Goal: Task Accomplishment & Management: Manage account settings

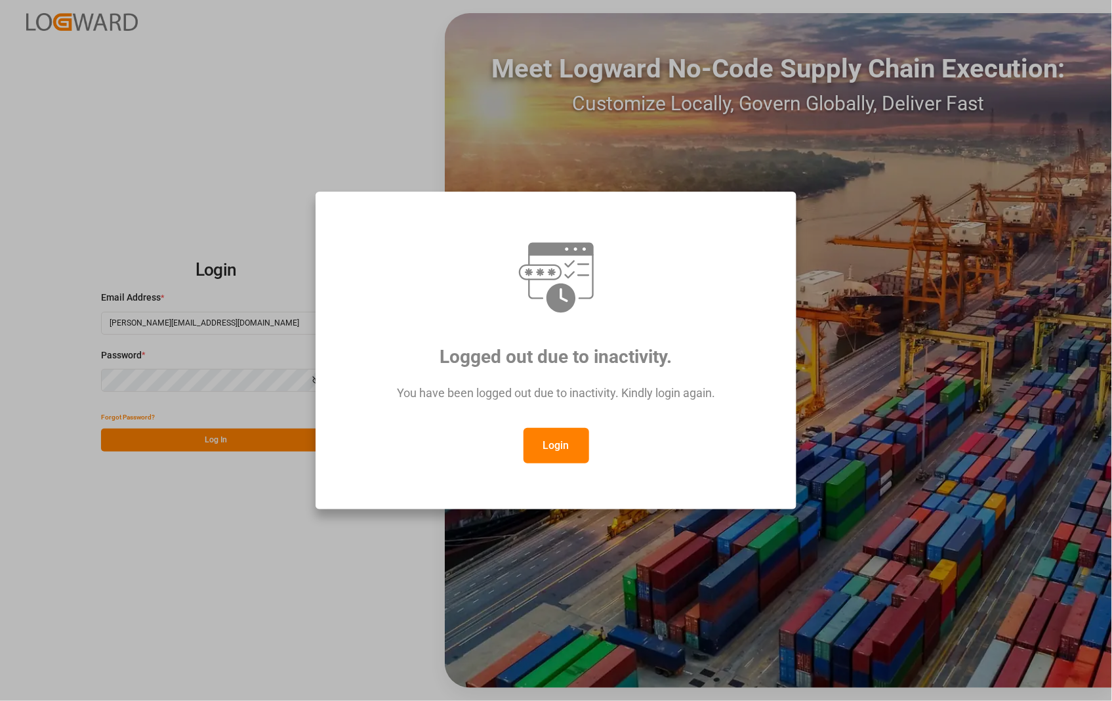
click at [559, 449] on button "Login" at bounding box center [557, 445] width 66 height 35
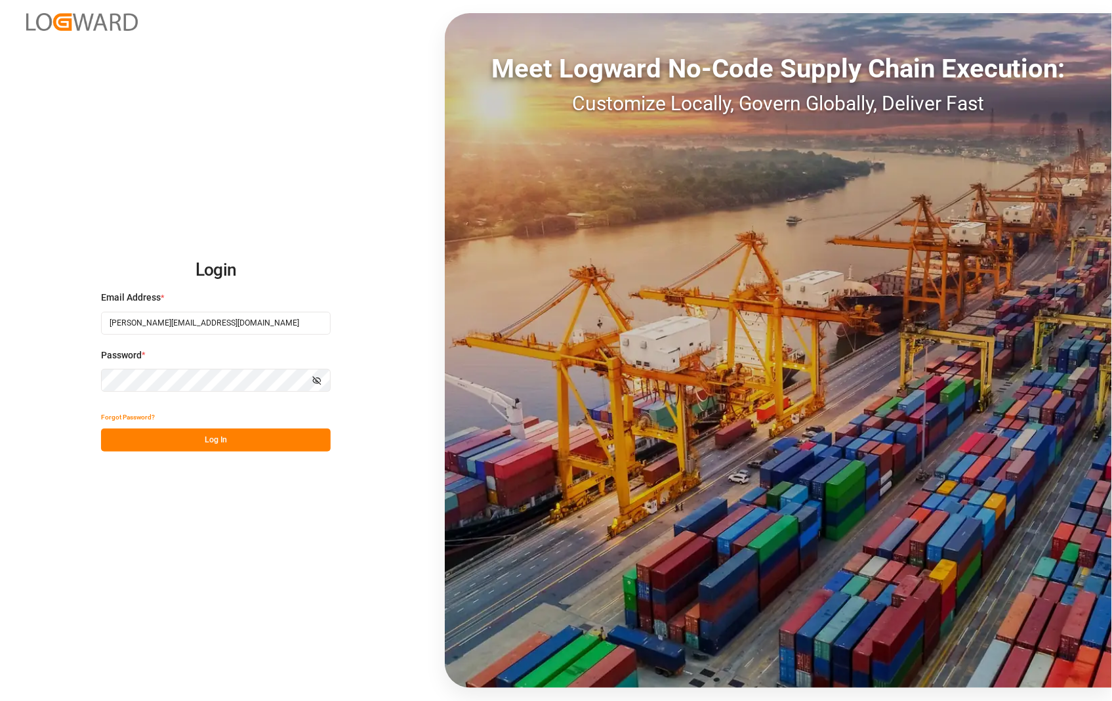
click at [213, 438] on button "Log In" at bounding box center [216, 439] width 230 height 23
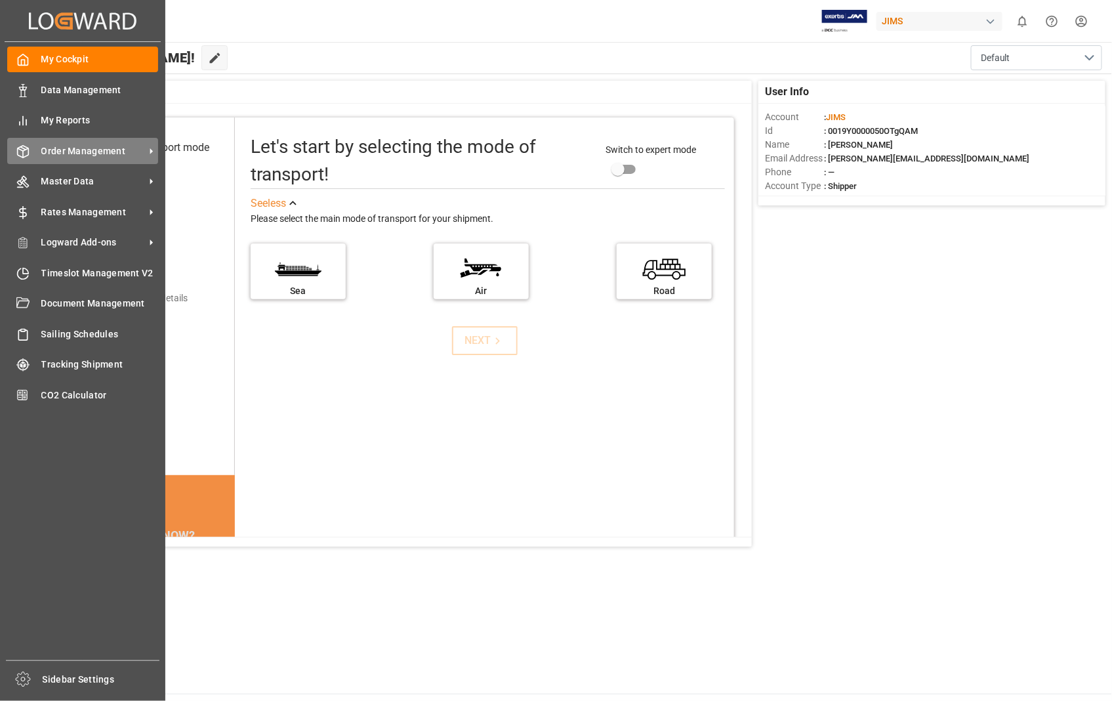
click at [80, 152] on span "Order Management" at bounding box center [93, 151] width 104 height 14
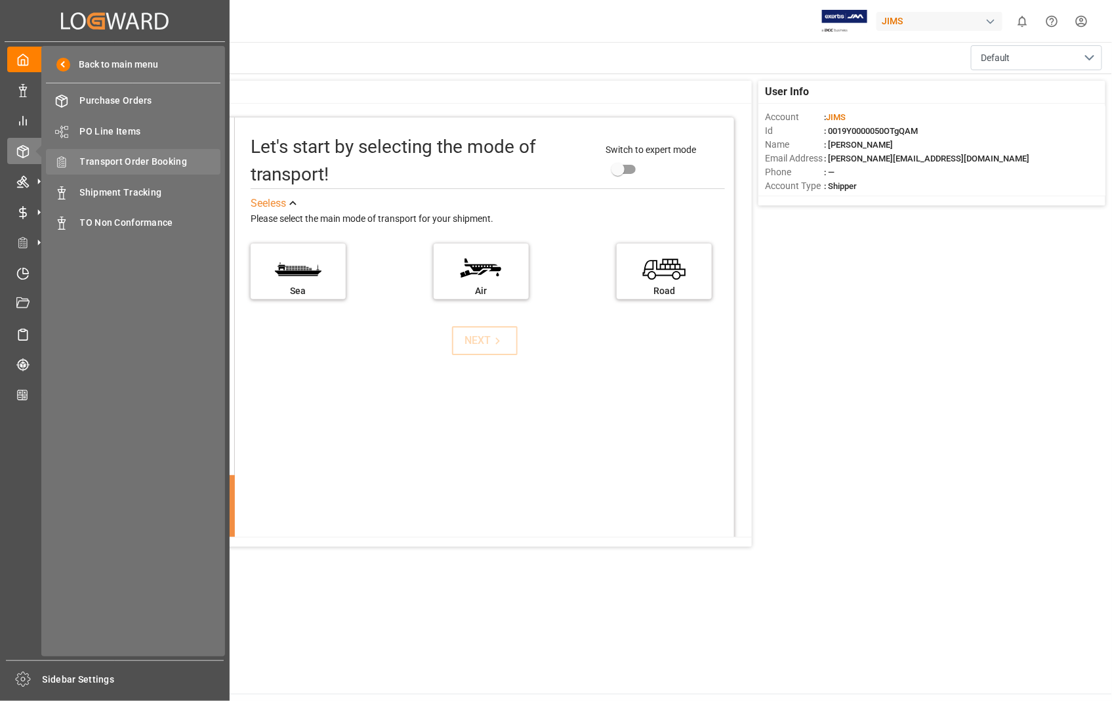
click at [165, 161] on span "Transport Order Booking" at bounding box center [150, 162] width 141 height 14
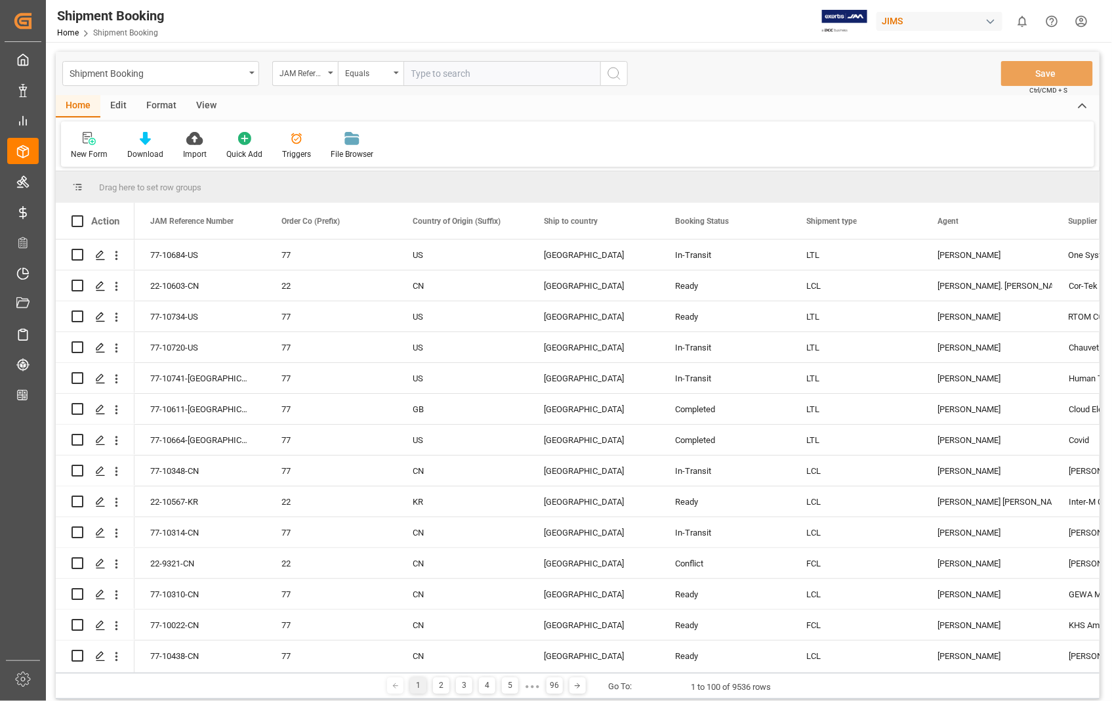
click at [491, 76] on input "text" at bounding box center [501, 73] width 197 height 25
paste input "22-10316-US"
type input "22-10316-US"
click at [611, 72] on icon "search button" at bounding box center [614, 74] width 16 height 16
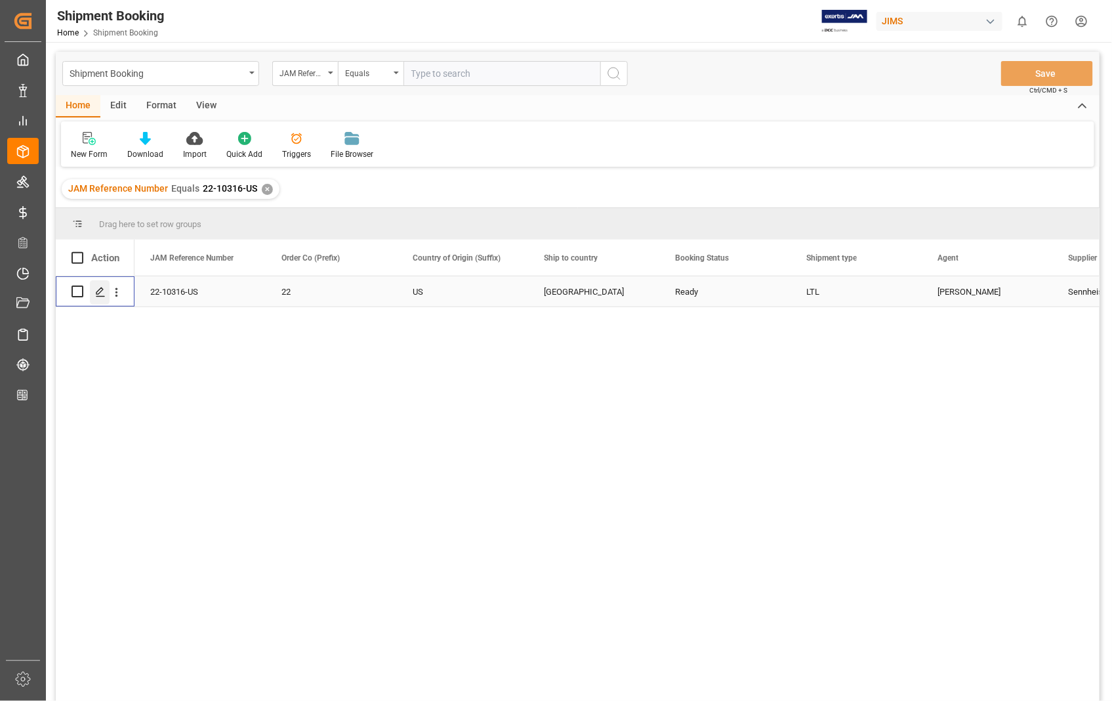
click at [99, 293] on polygon "Press SPACE to select this row." at bounding box center [99, 290] width 7 height 7
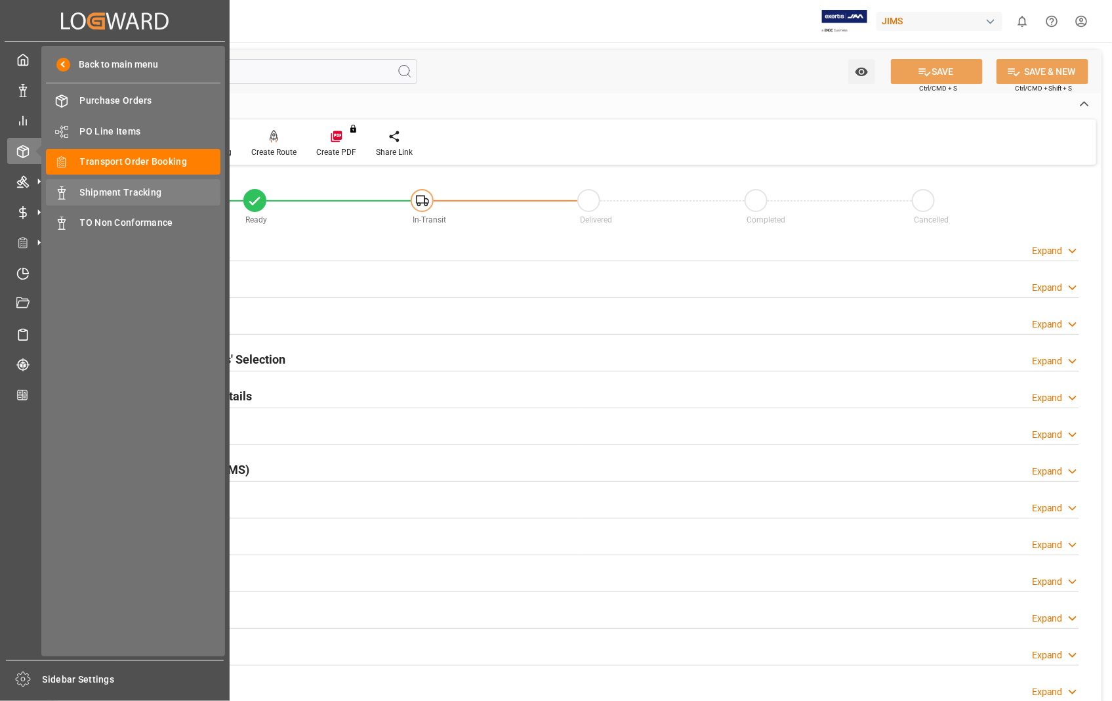
click at [134, 194] on span "Shipment Tracking" at bounding box center [150, 193] width 141 height 14
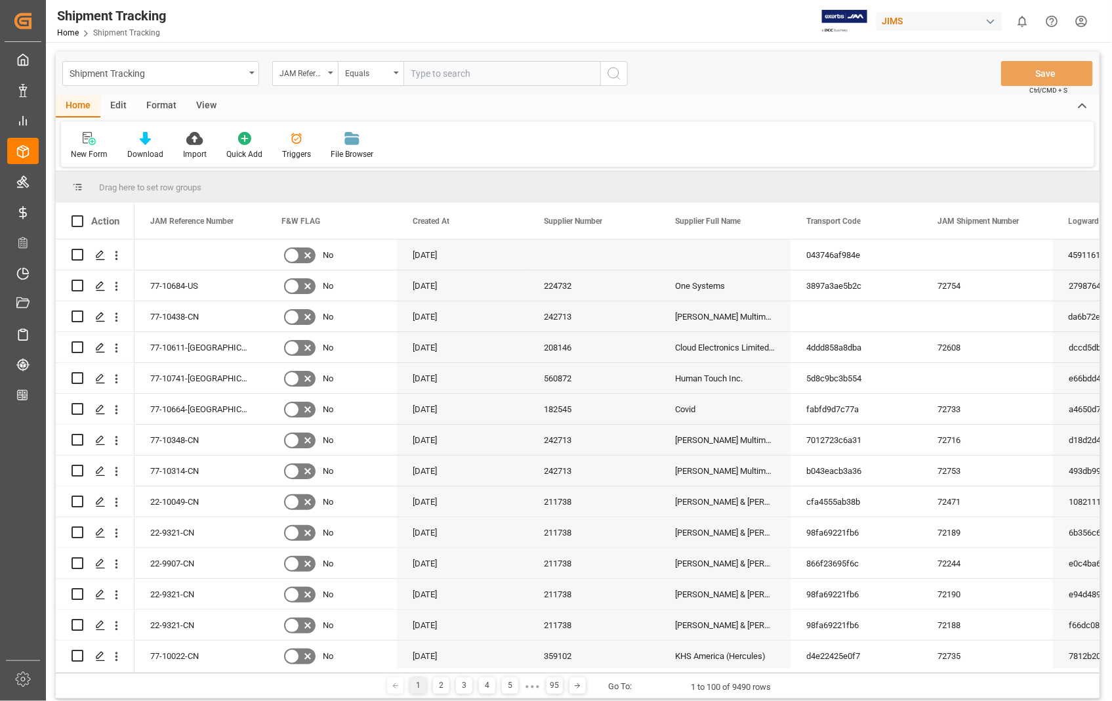
click at [526, 75] on input "text" at bounding box center [501, 73] width 197 height 25
type input "22-10316-US"
click at [613, 73] on icon "search button" at bounding box center [614, 74] width 16 height 16
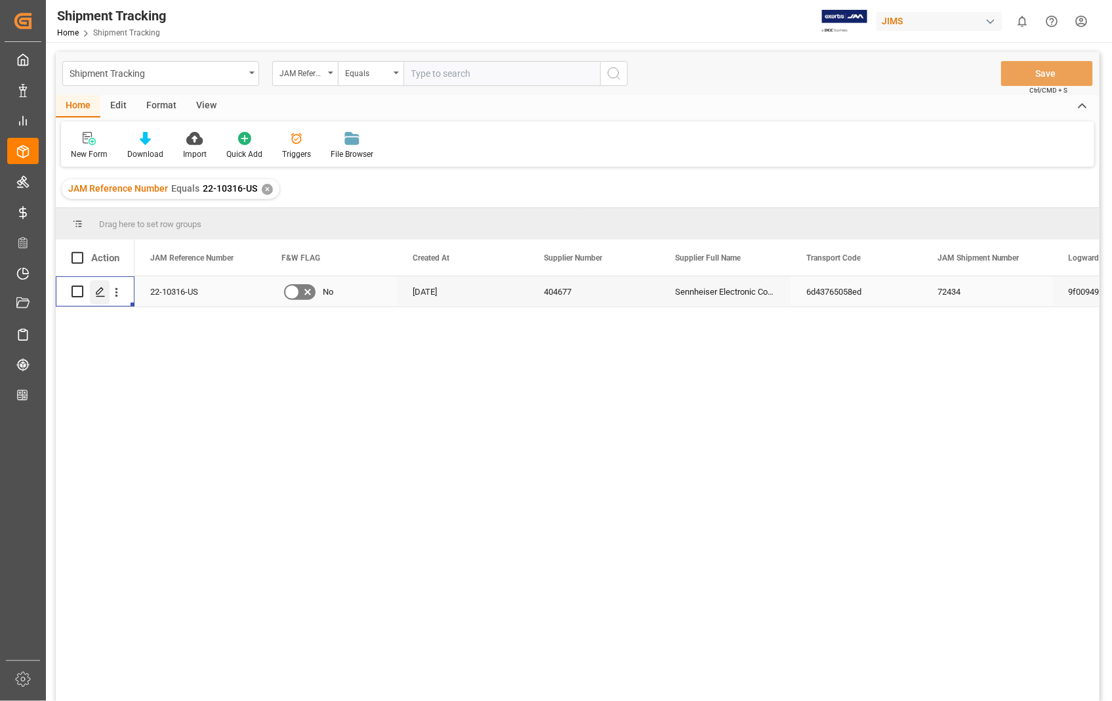
click at [100, 291] on icon "Press SPACE to select this row." at bounding box center [100, 292] width 10 height 10
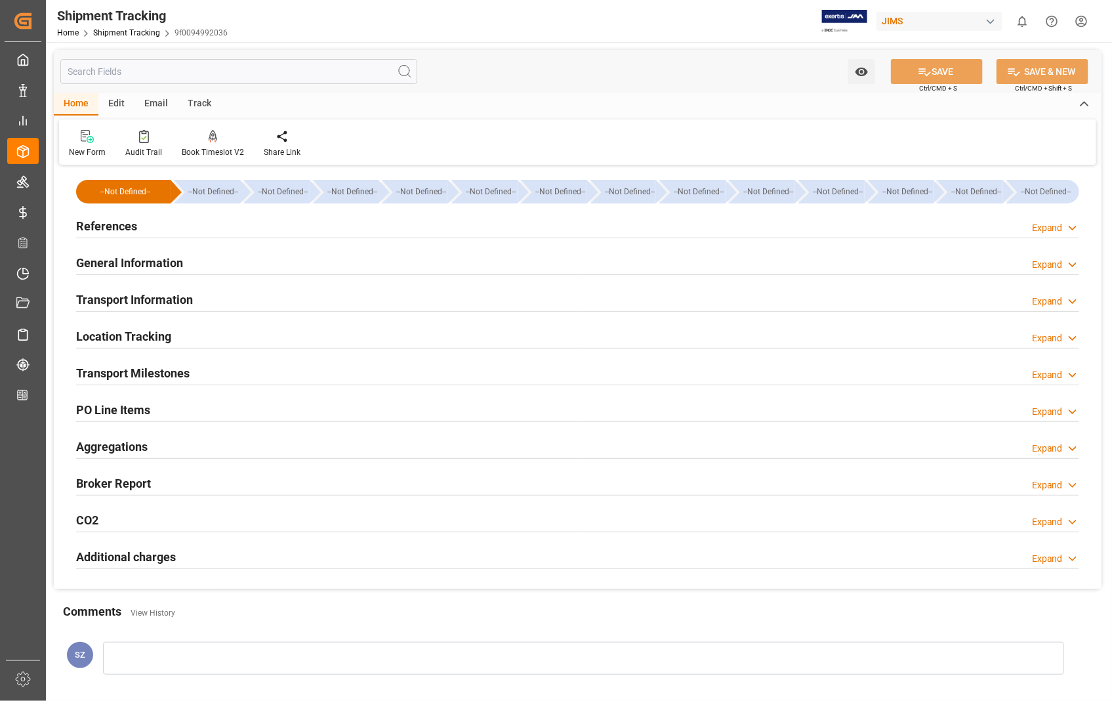
click at [113, 226] on h2 "References" at bounding box center [106, 226] width 61 height 18
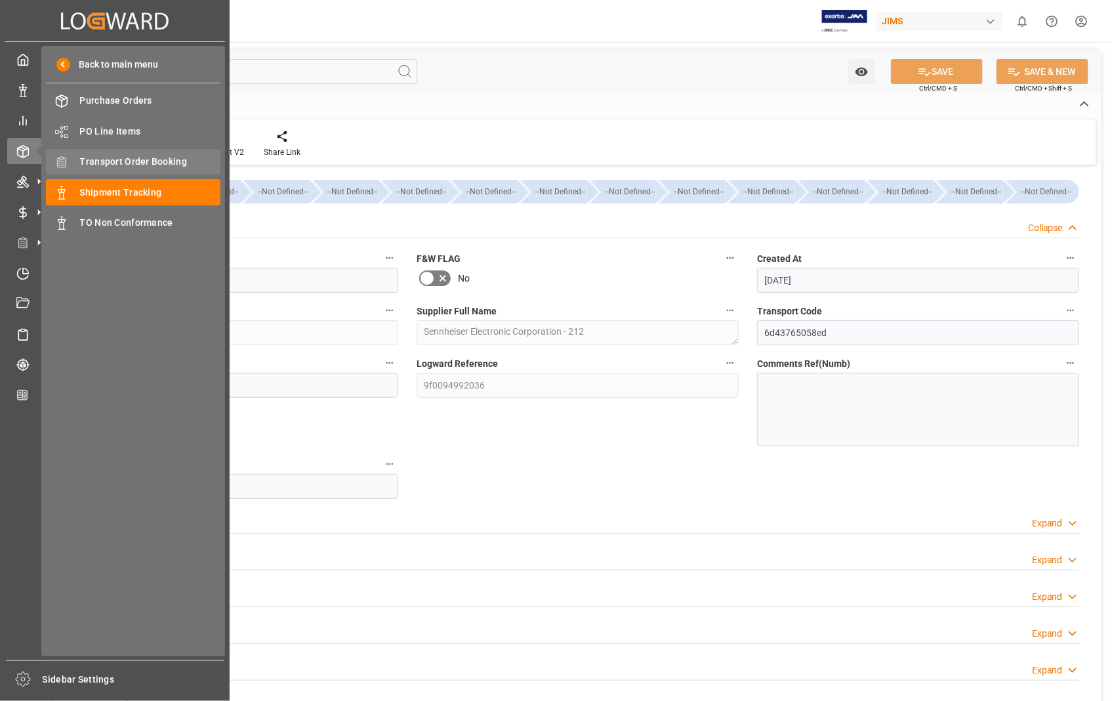
click at [142, 155] on span "Transport Order Booking" at bounding box center [150, 162] width 141 height 14
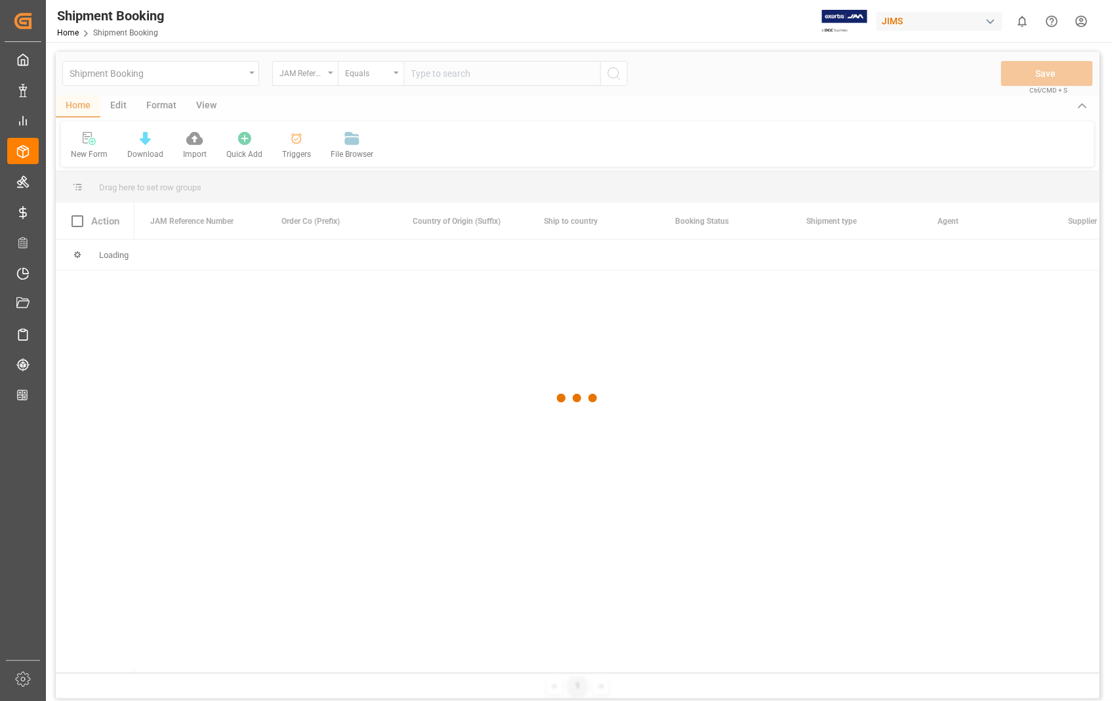
click at [502, 73] on div at bounding box center [578, 398] width 1044 height 693
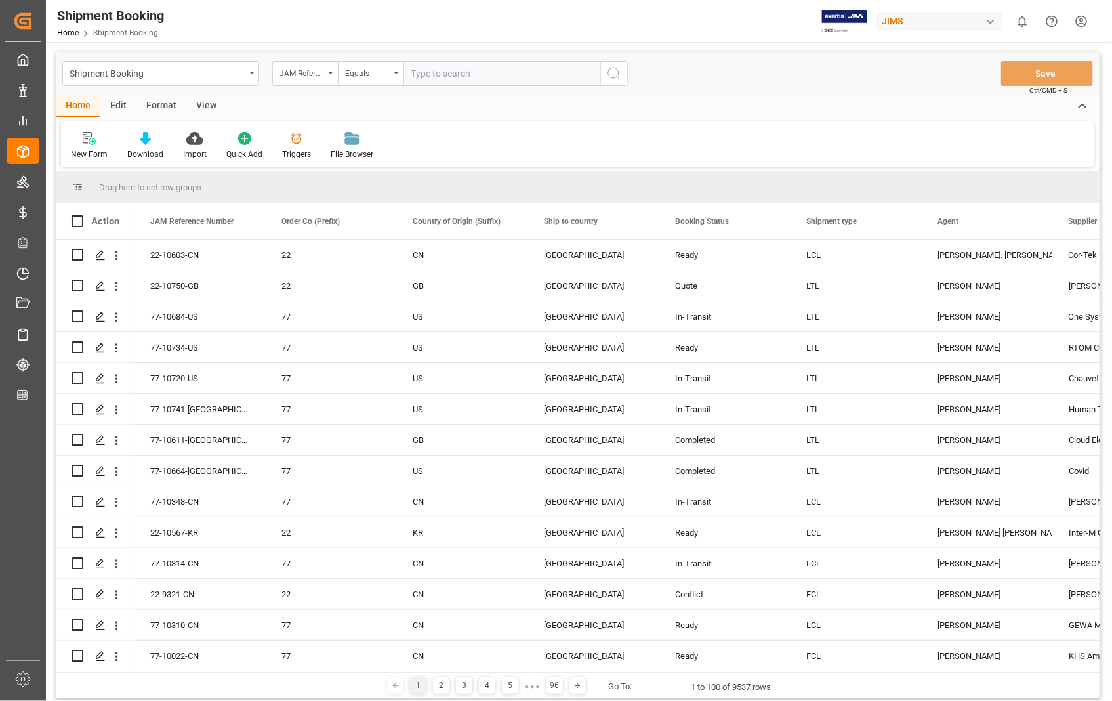
click at [491, 75] on input "text" at bounding box center [501, 73] width 197 height 25
paste input "22-10316-US"
type input "22-10316-US"
click at [613, 80] on icon "search button" at bounding box center [614, 74] width 16 height 16
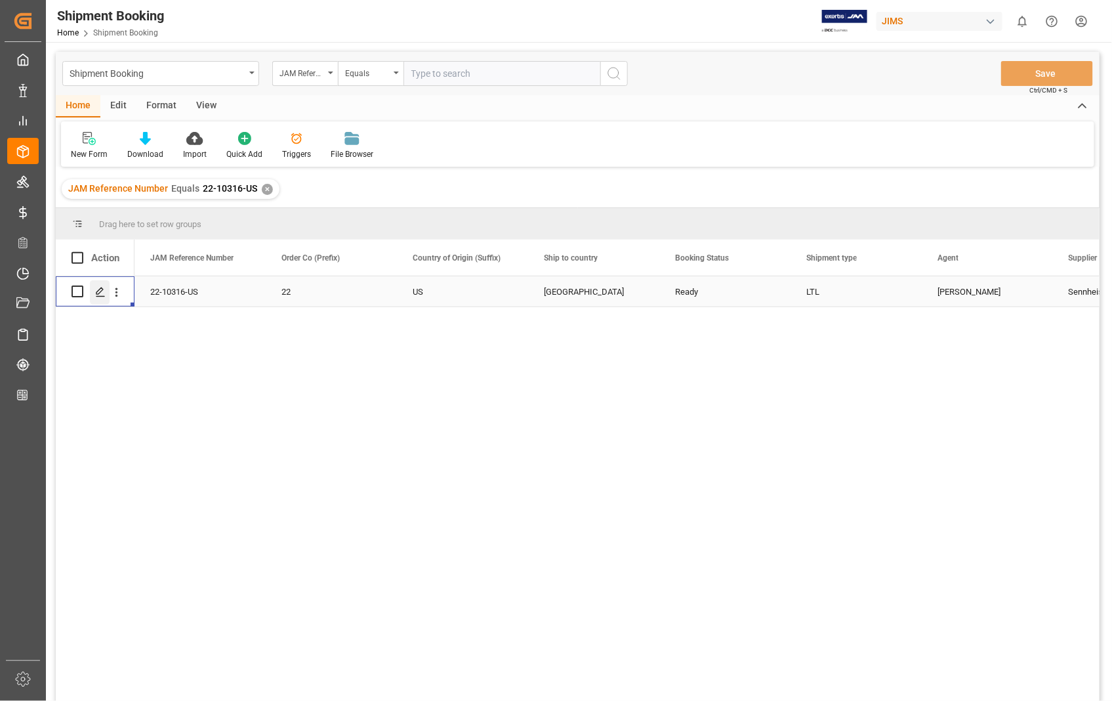
click at [99, 292] on polygon "Press SPACE to select this row." at bounding box center [99, 290] width 7 height 7
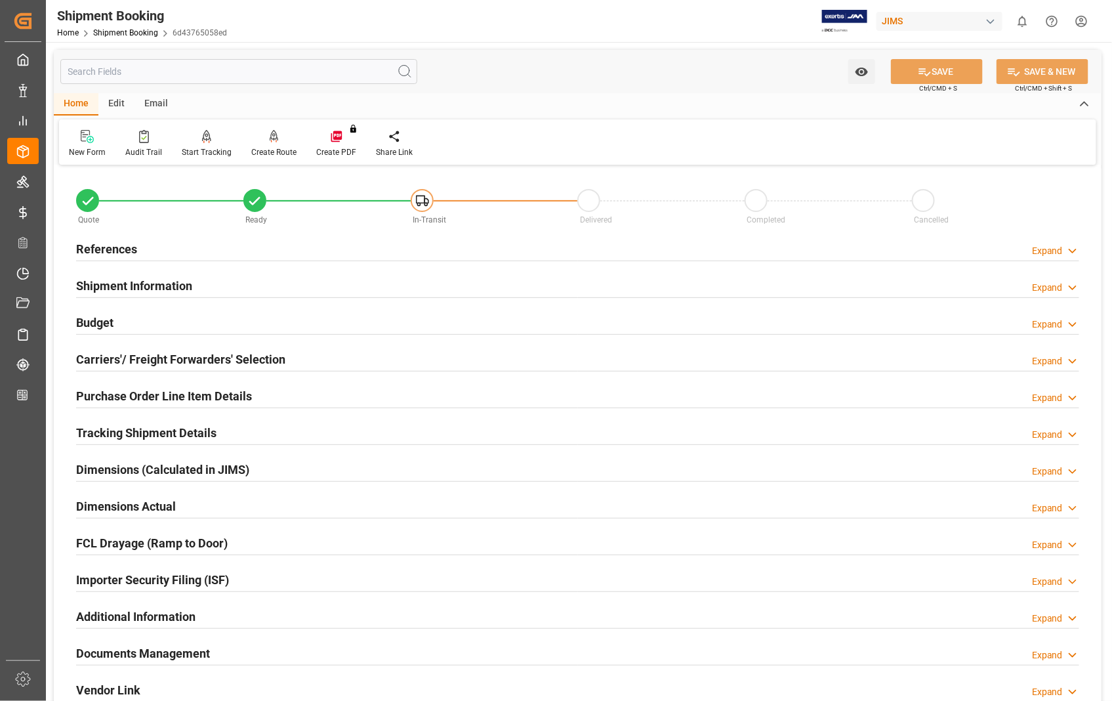
click at [155, 653] on h2 "Documents Management" at bounding box center [143, 653] width 134 height 18
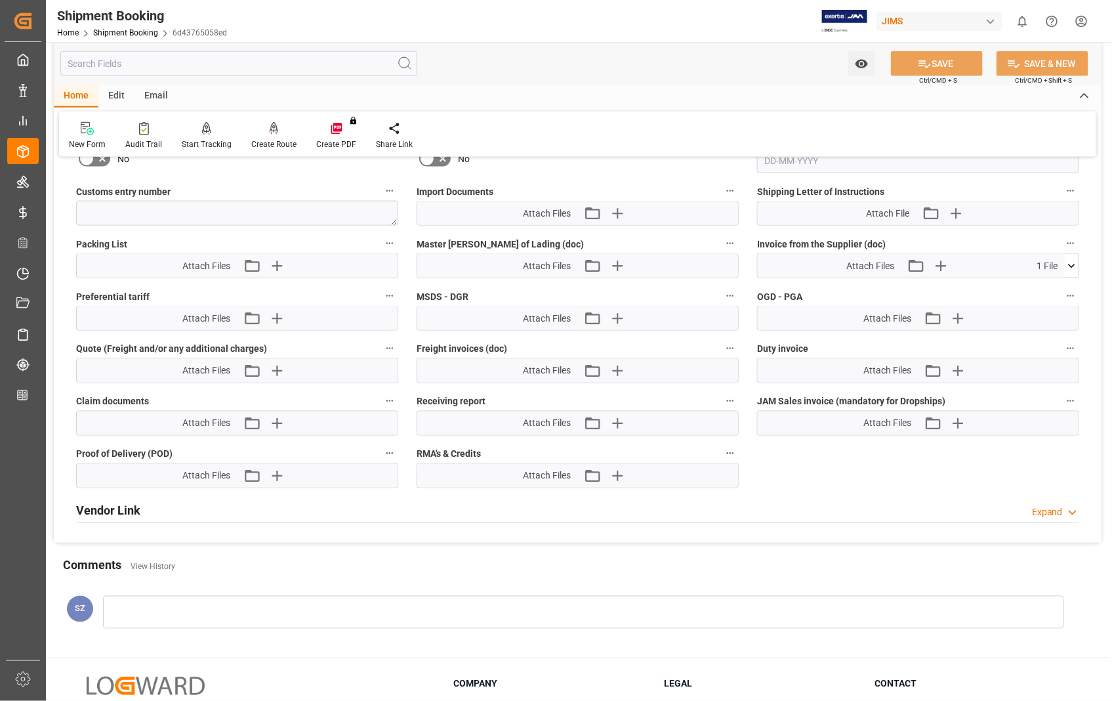
scroll to position [729, 0]
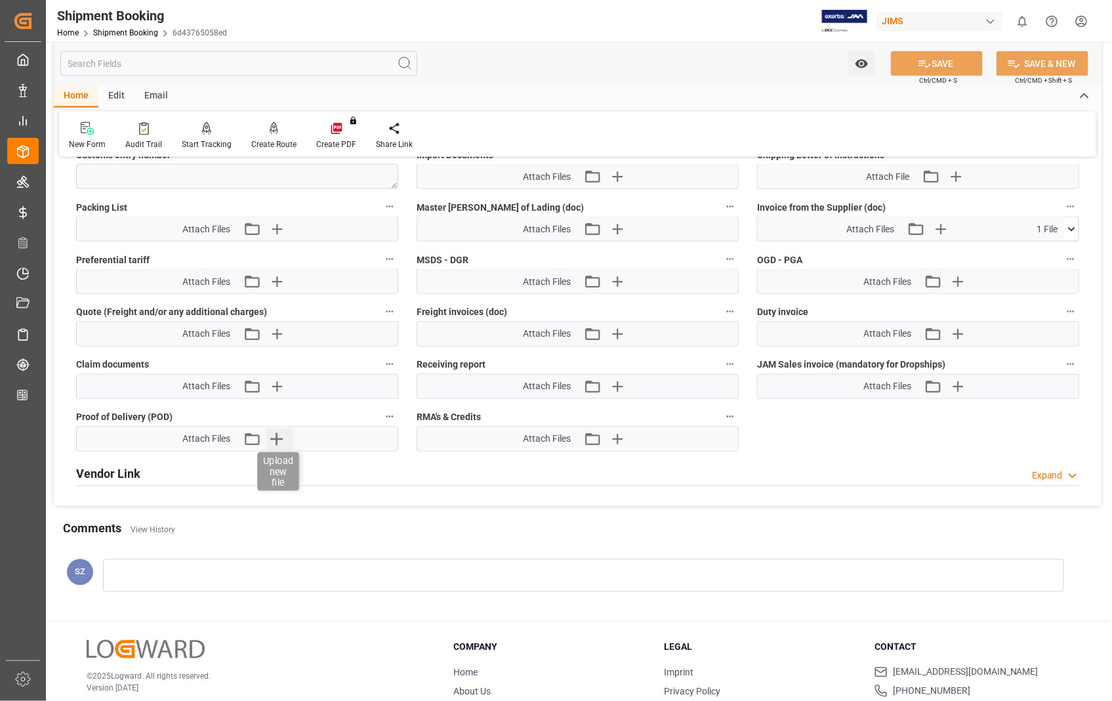
click at [278, 442] on icon "button" at bounding box center [276, 438] width 21 height 21
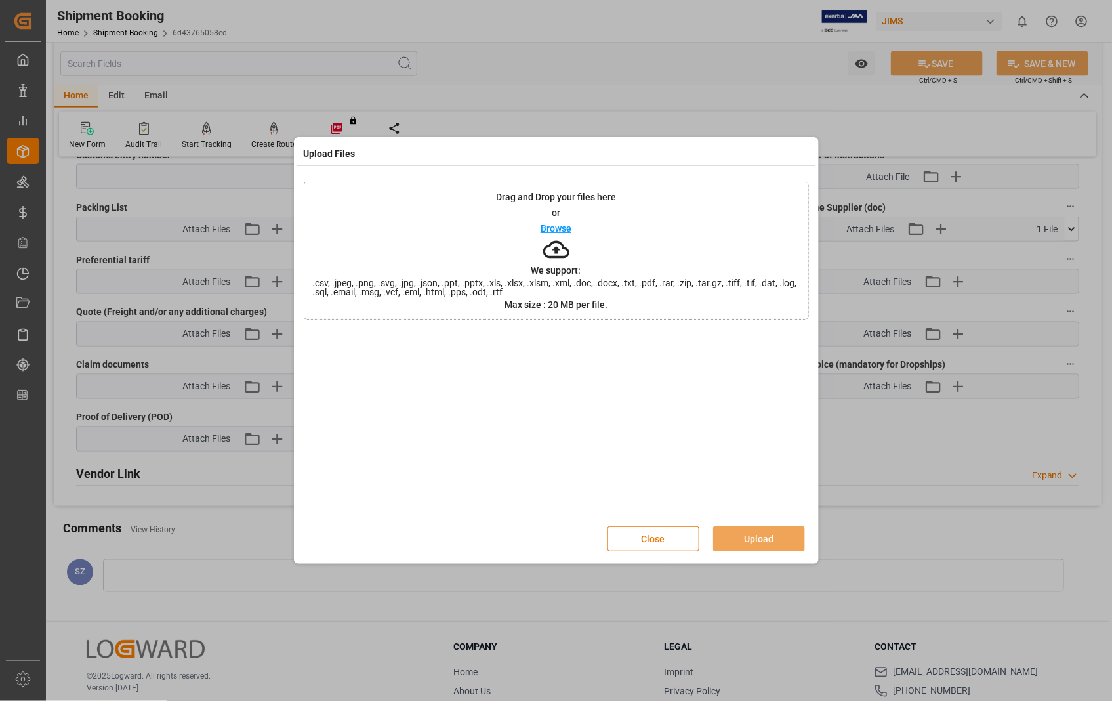
click at [561, 228] on p "Browse" at bounding box center [556, 228] width 31 height 9
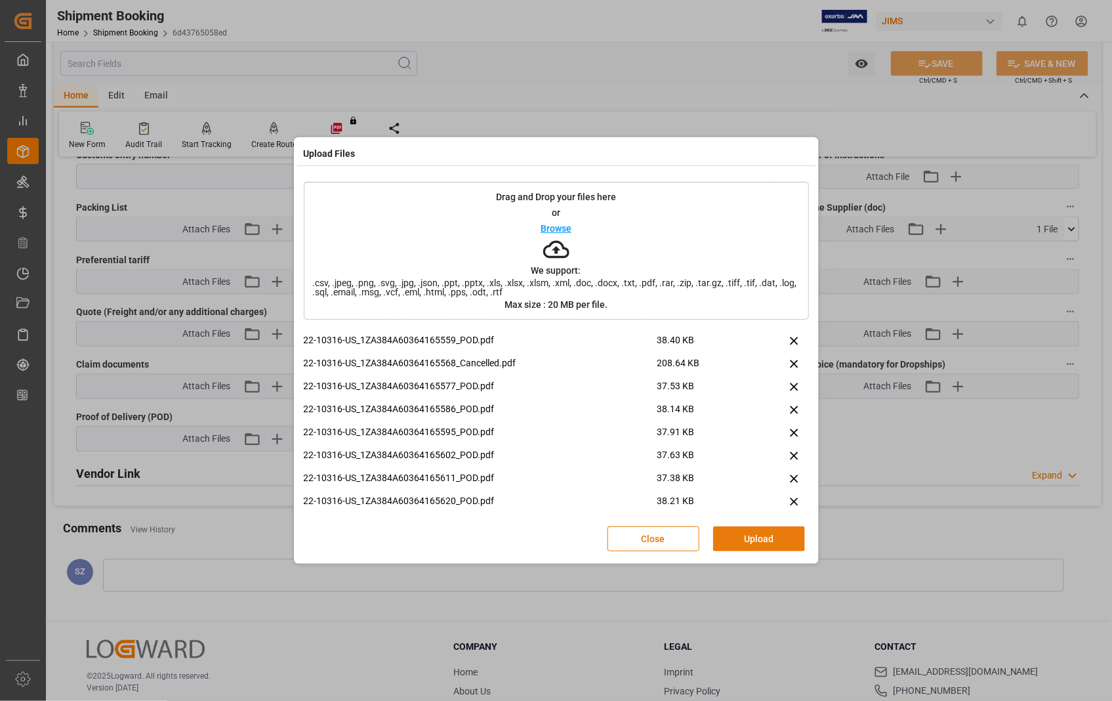
click at [760, 539] on button "Upload" at bounding box center [759, 538] width 92 height 25
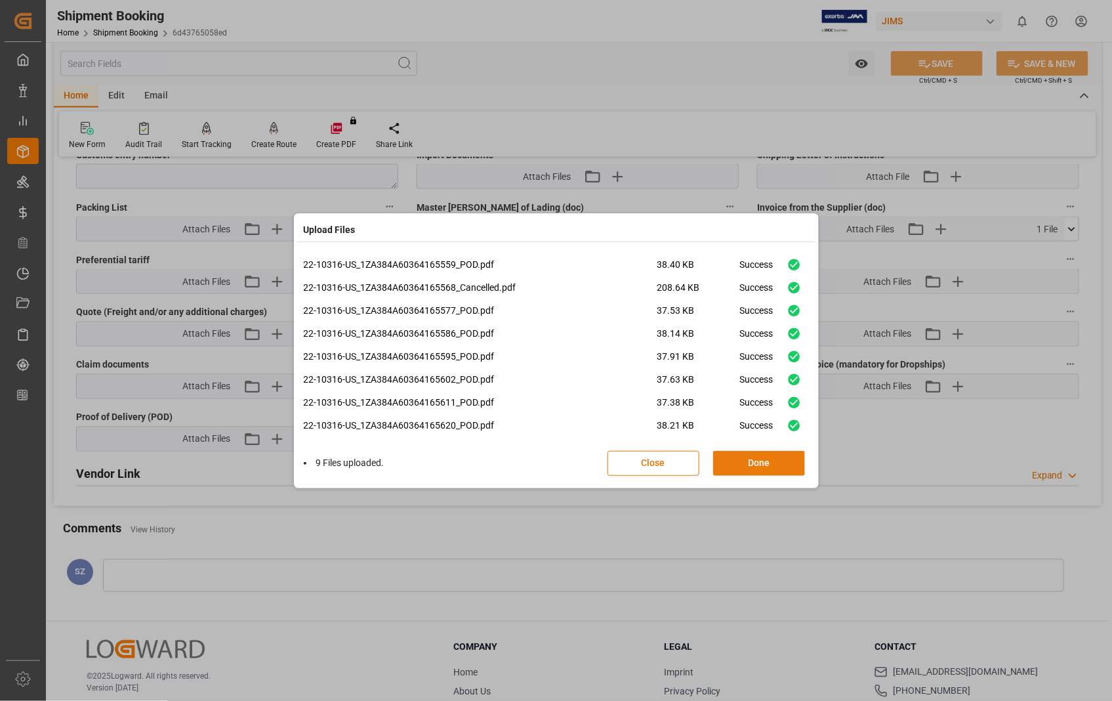
click at [760, 466] on button "Done" at bounding box center [759, 463] width 92 height 25
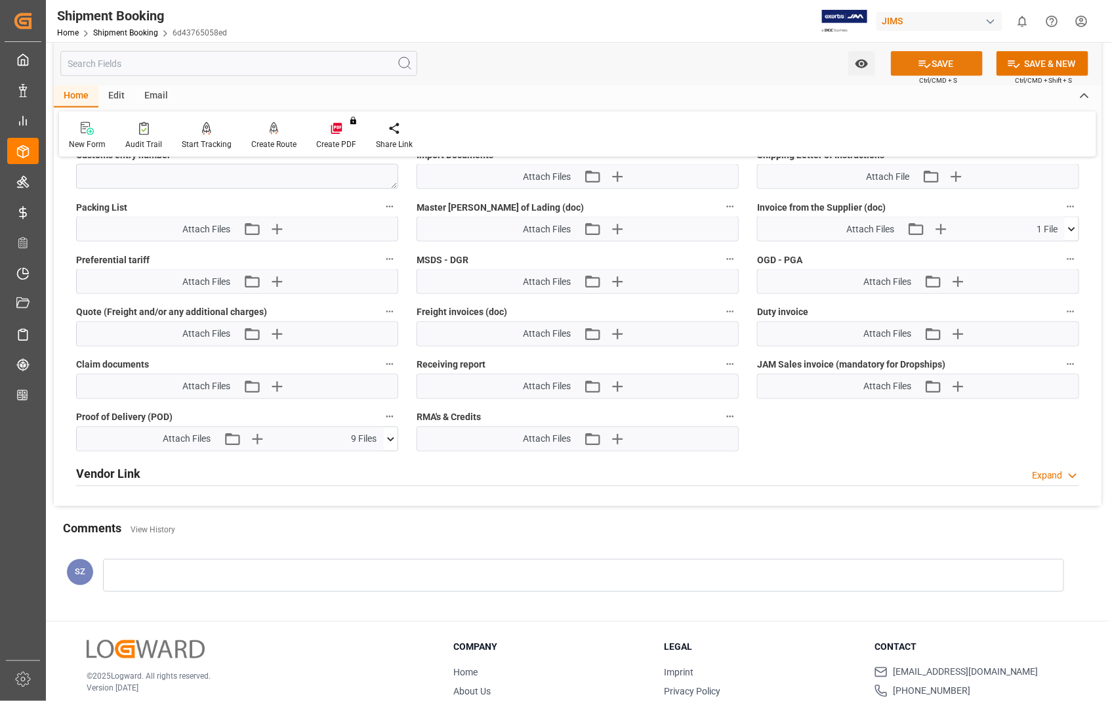
click at [952, 62] on button "SAVE" at bounding box center [937, 63] width 92 height 25
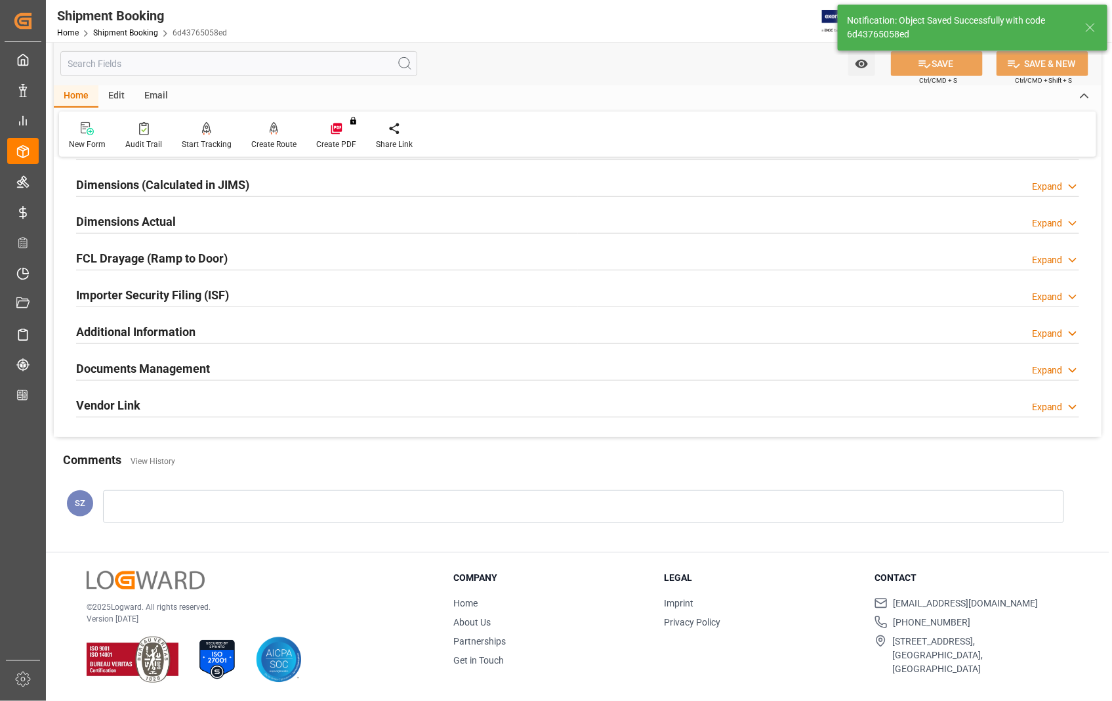
scroll to position [218, 0]
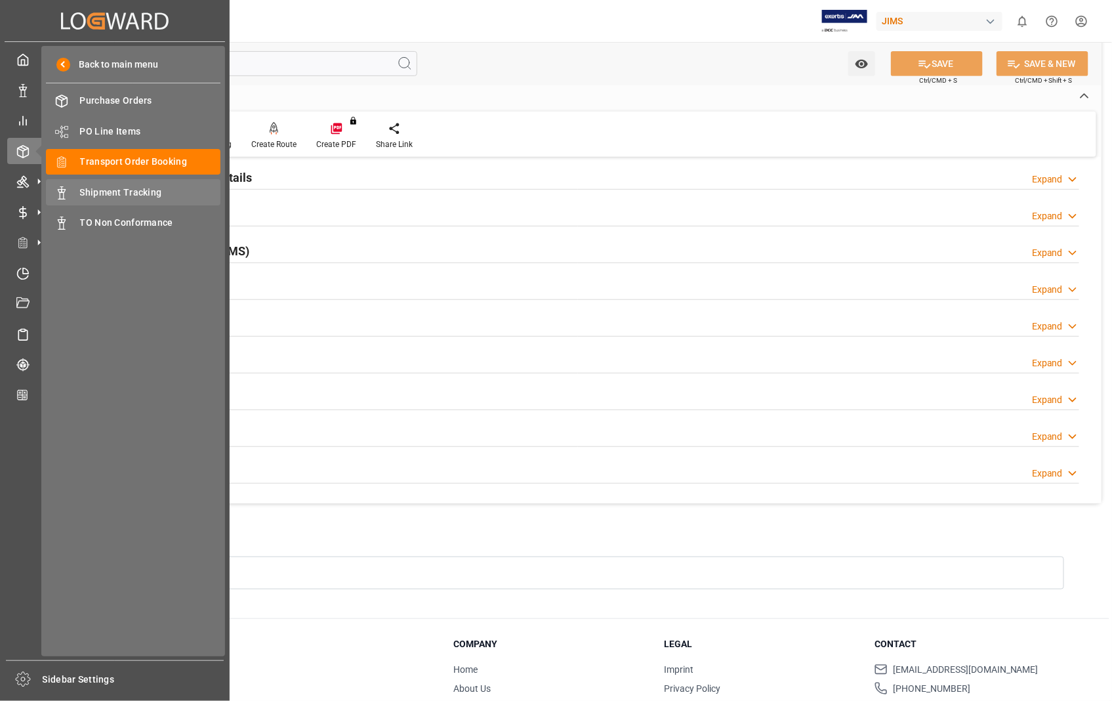
click at [131, 189] on span "Shipment Tracking" at bounding box center [150, 193] width 141 height 14
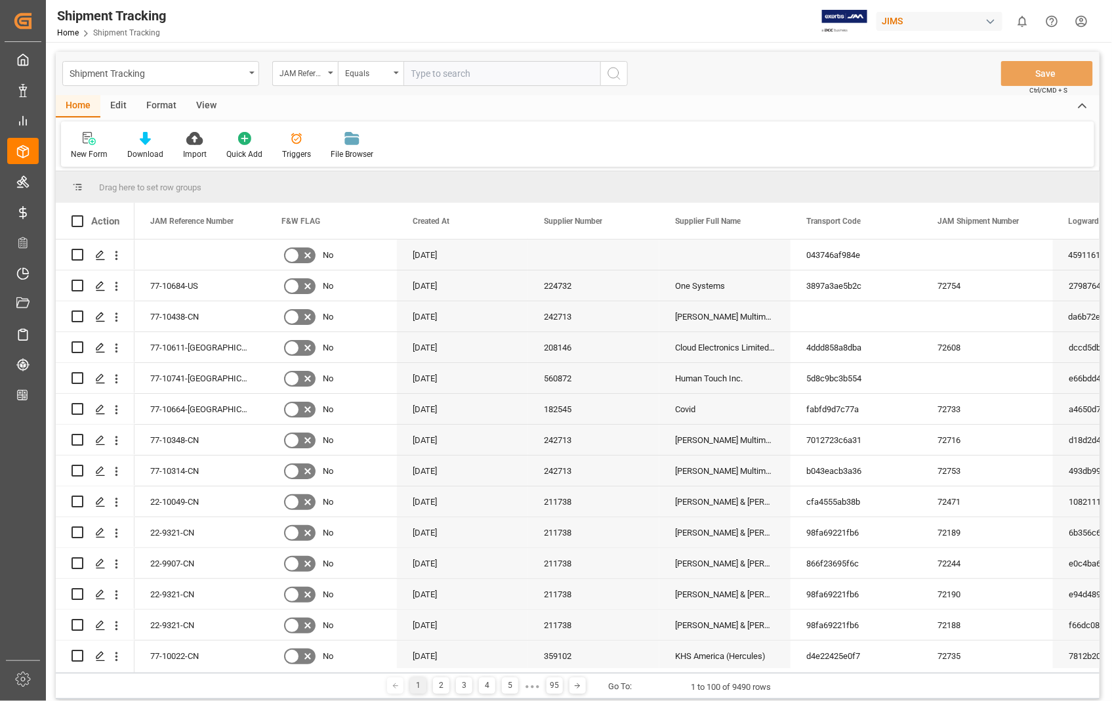
click at [480, 79] on input "text" at bounding box center [501, 73] width 197 height 25
type input "22-10316-US"
click at [609, 73] on icon "search button" at bounding box center [614, 74] width 16 height 16
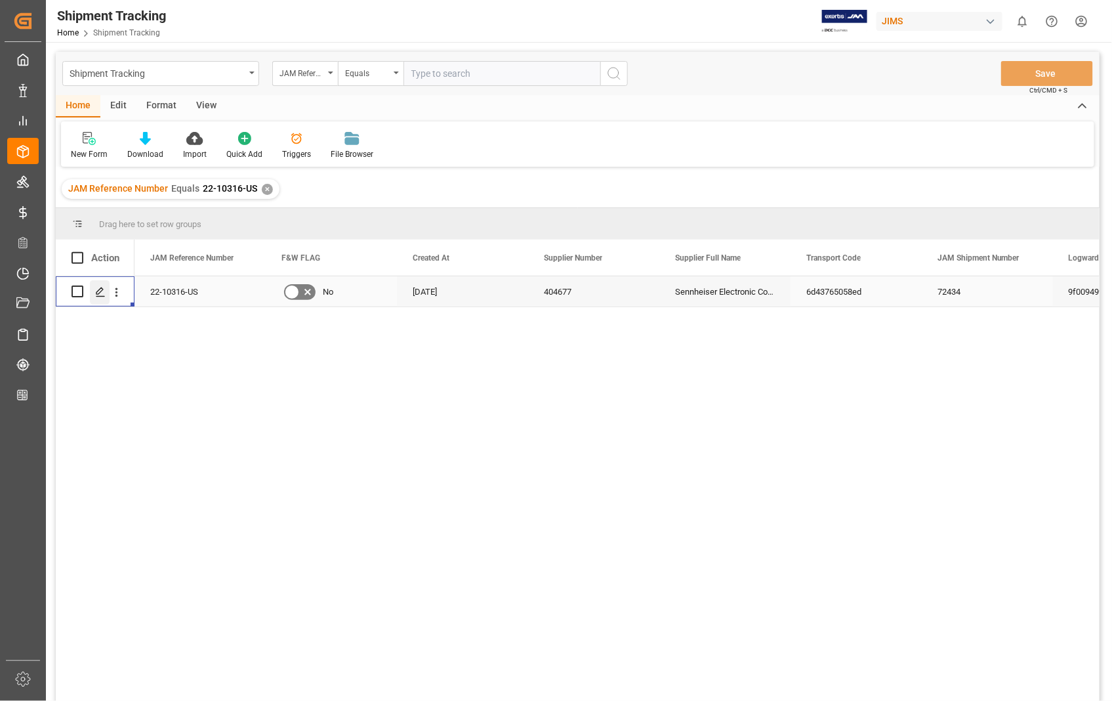
click at [99, 297] on div "Press SPACE to select this row." at bounding box center [100, 292] width 20 height 24
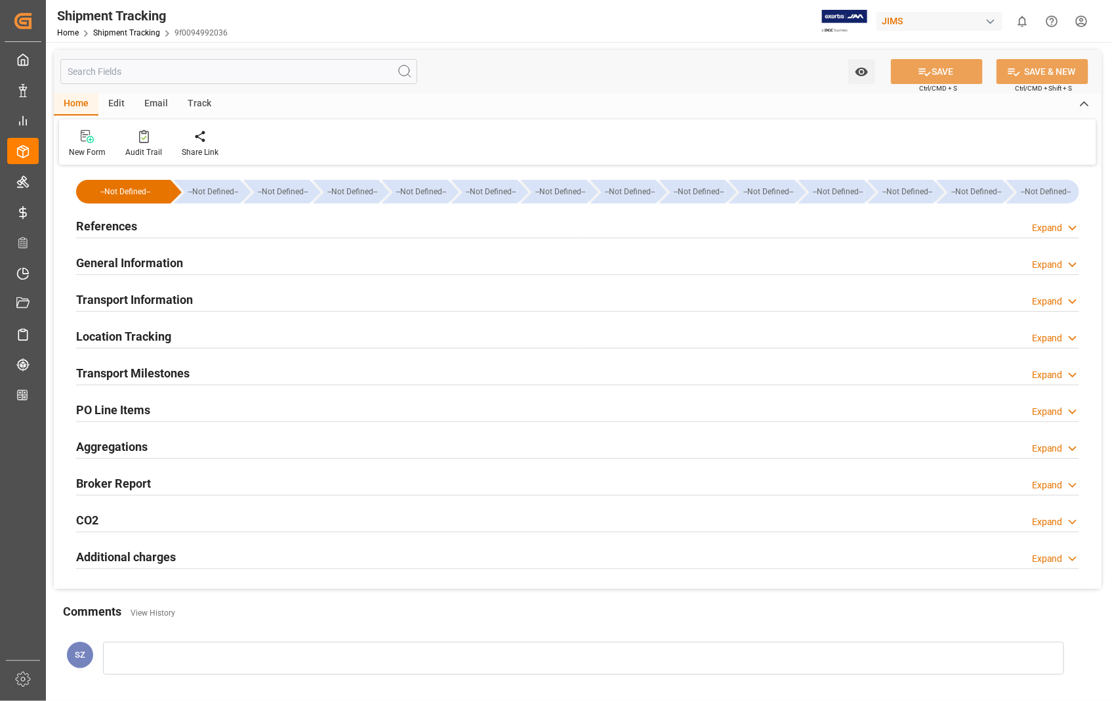
type input "15843.84"
click at [127, 298] on h2 "Transport Information" at bounding box center [134, 300] width 117 height 18
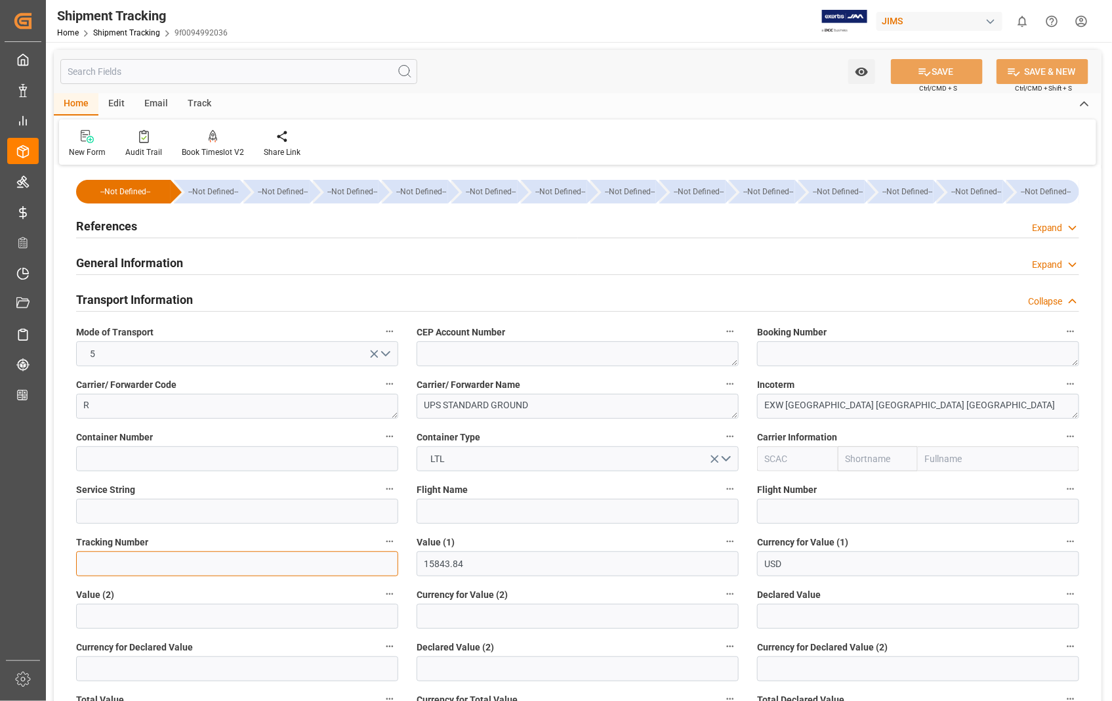
click at [139, 568] on input at bounding box center [237, 563] width 322 height 25
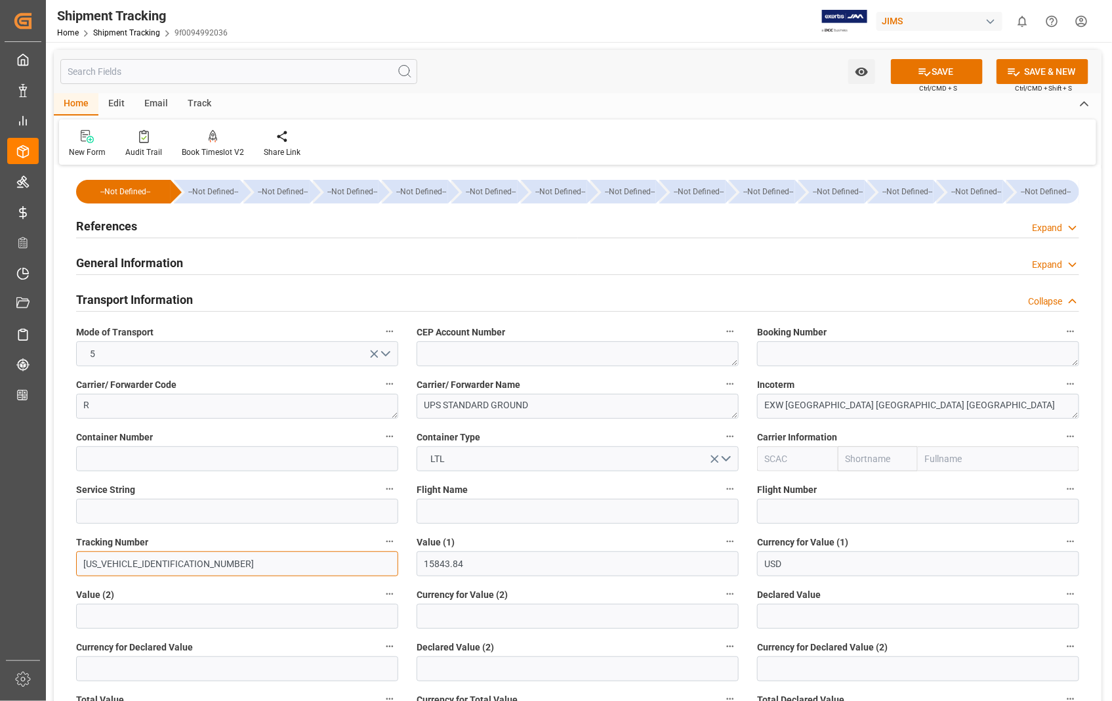
drag, startPoint x: 174, startPoint y: 559, endPoint x: 73, endPoint y: 568, distance: 100.8
click at [73, 568] on div "Tracking Number [US_VEHICLE_IDENTIFICATION_NUMBER]" at bounding box center [237, 554] width 341 height 52
type input "[US_VEHICLE_IDENTIFICATION_NUMBER]"
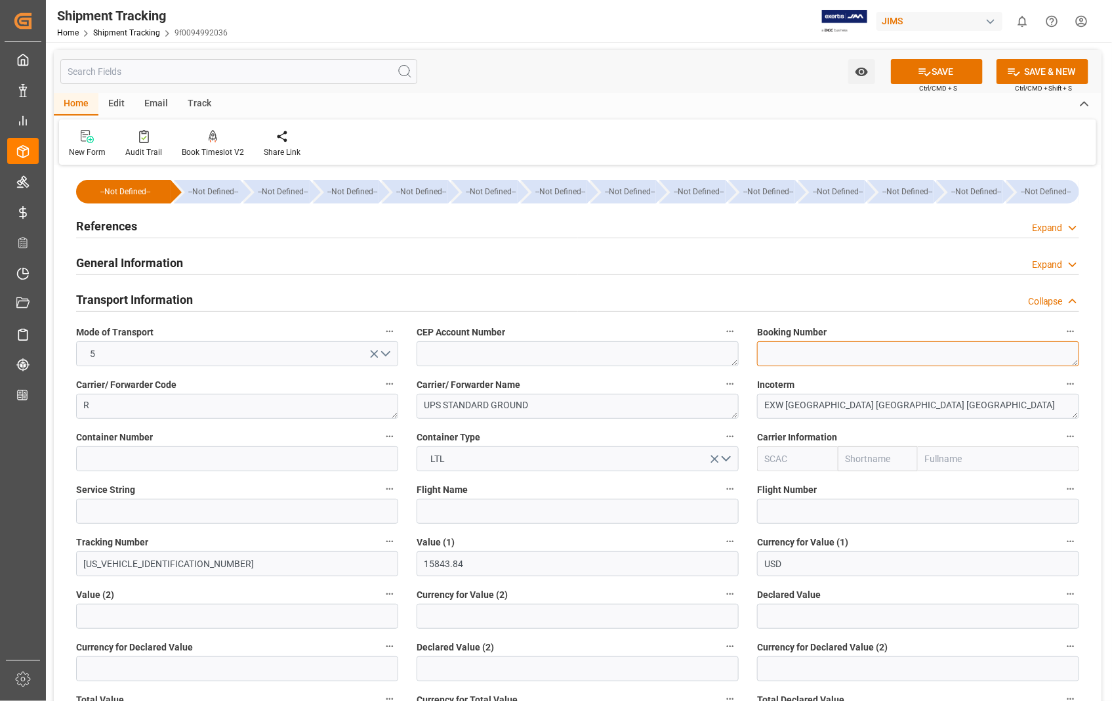
click at [781, 358] on textarea at bounding box center [918, 353] width 322 height 25
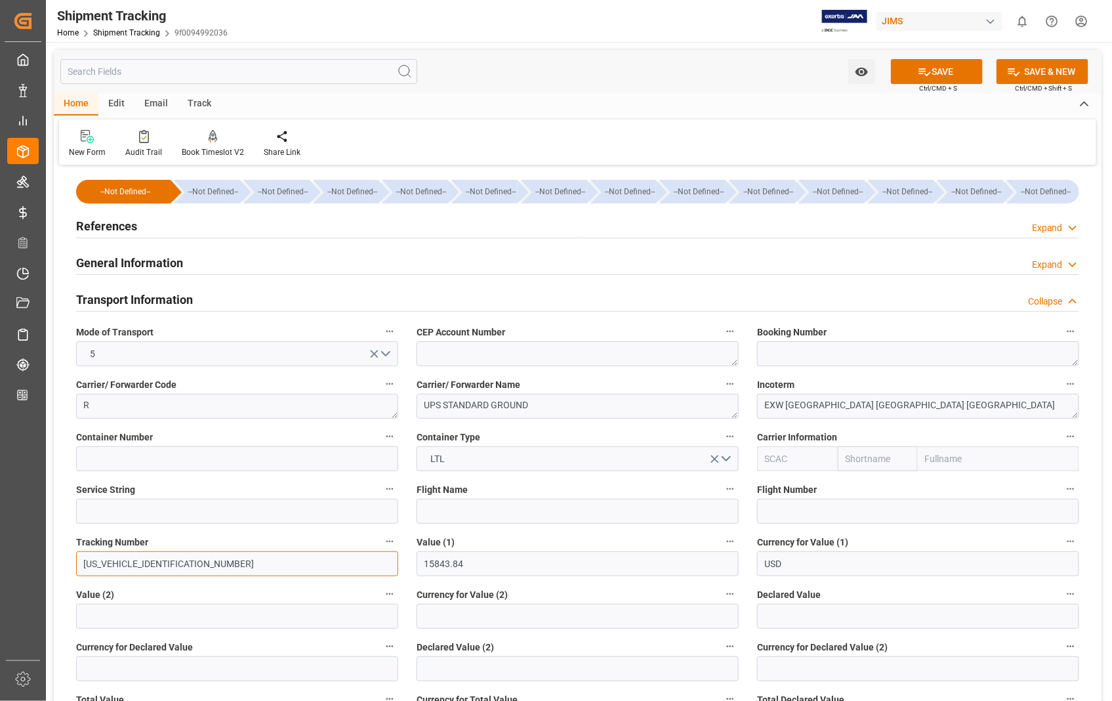
drag, startPoint x: 178, startPoint y: 562, endPoint x: 73, endPoint y: 559, distance: 105.0
click at [73, 559] on div "Tracking Number [US_VEHICLE_IDENTIFICATION_NUMBER]" at bounding box center [237, 554] width 341 height 52
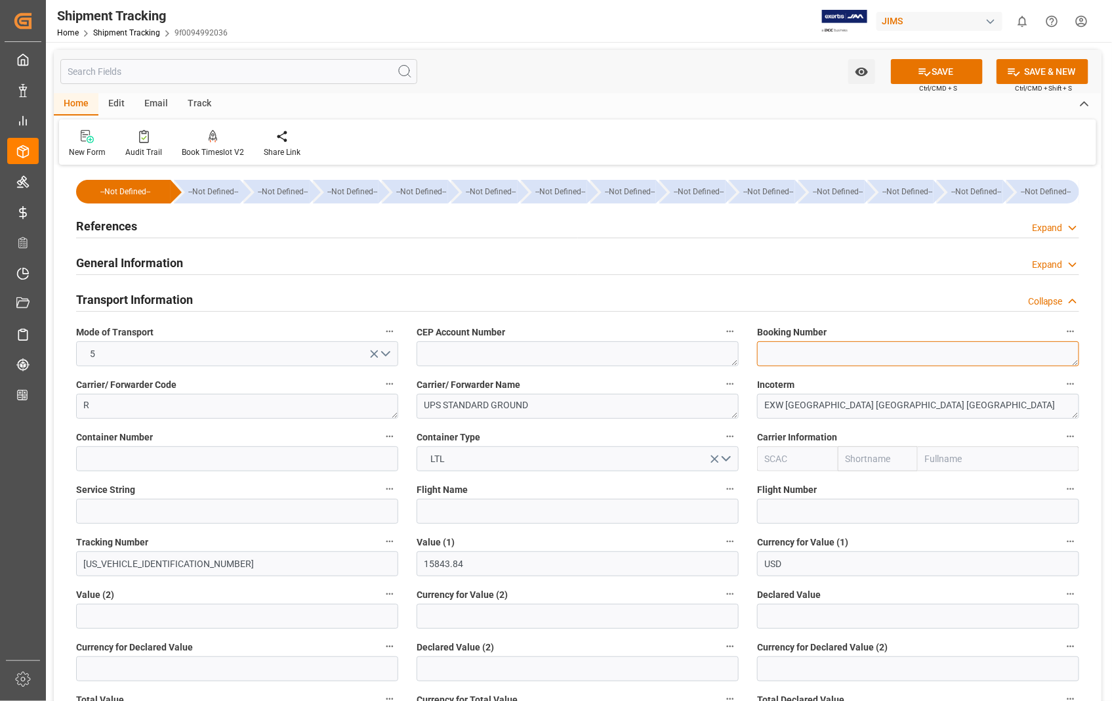
click at [804, 344] on textarea at bounding box center [918, 353] width 322 height 25
paste textarea "[US_VEHICLE_IDENTIFICATION_NUMBER]"
type textarea "[US_VEHICLE_IDENTIFICATION_NUMBER]"
click at [934, 76] on button "SAVE" at bounding box center [937, 71] width 92 height 25
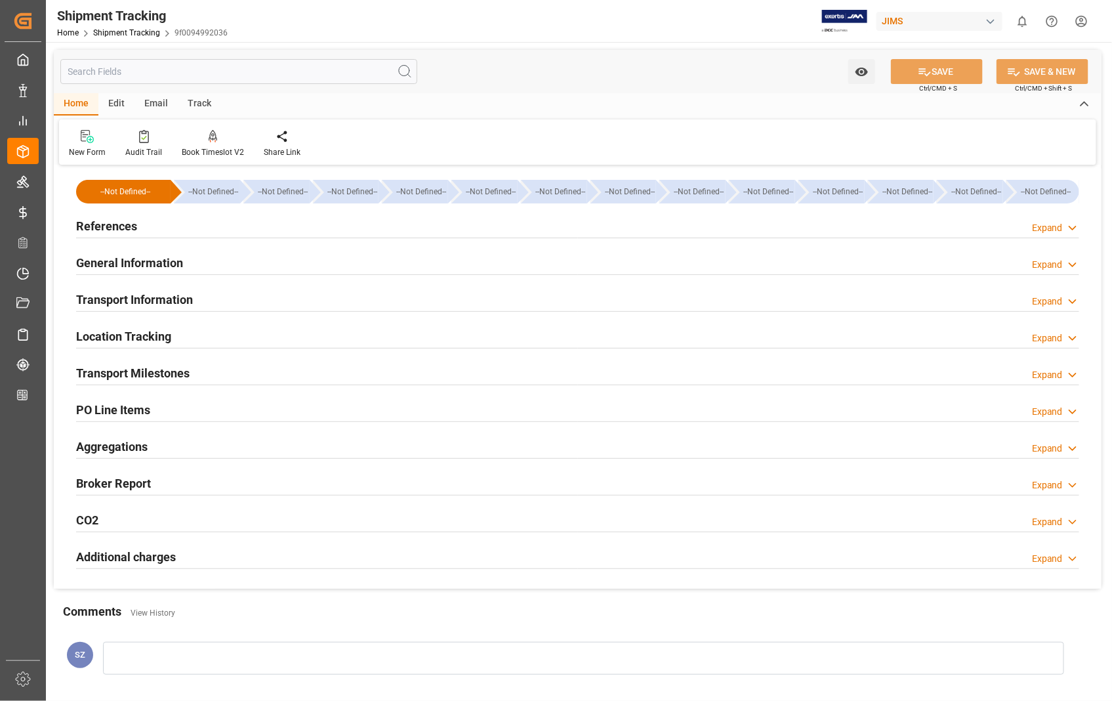
click at [130, 368] on h2 "Transport Milestones" at bounding box center [133, 373] width 114 height 18
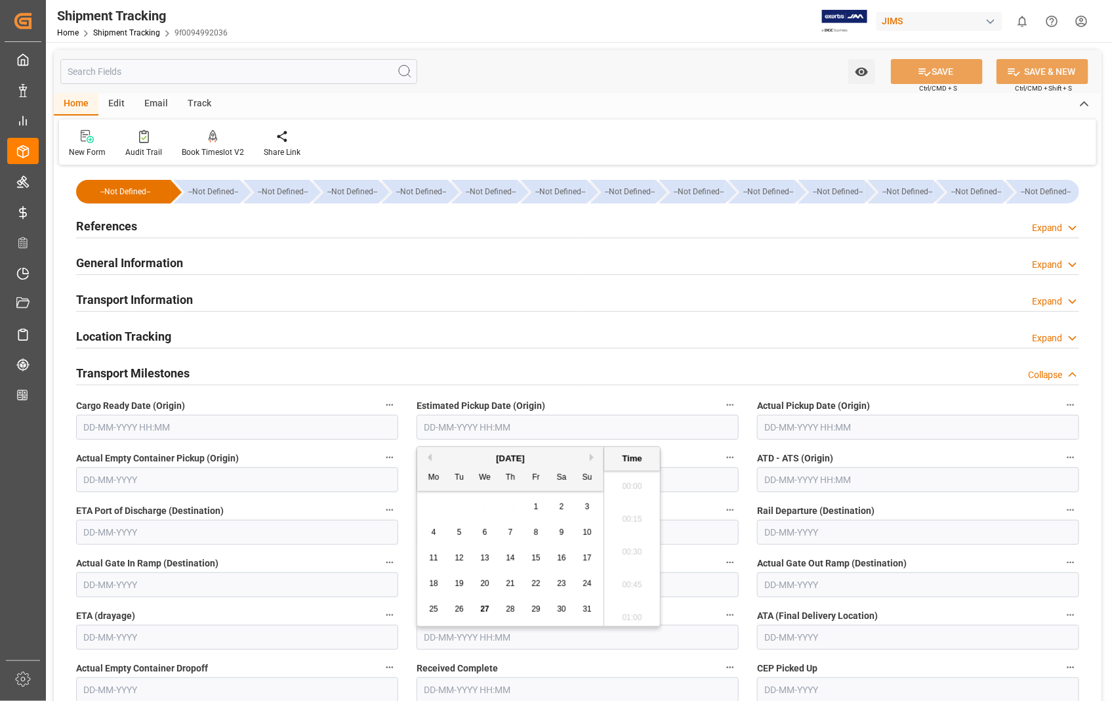
click at [608, 434] on input "text" at bounding box center [578, 427] width 322 height 25
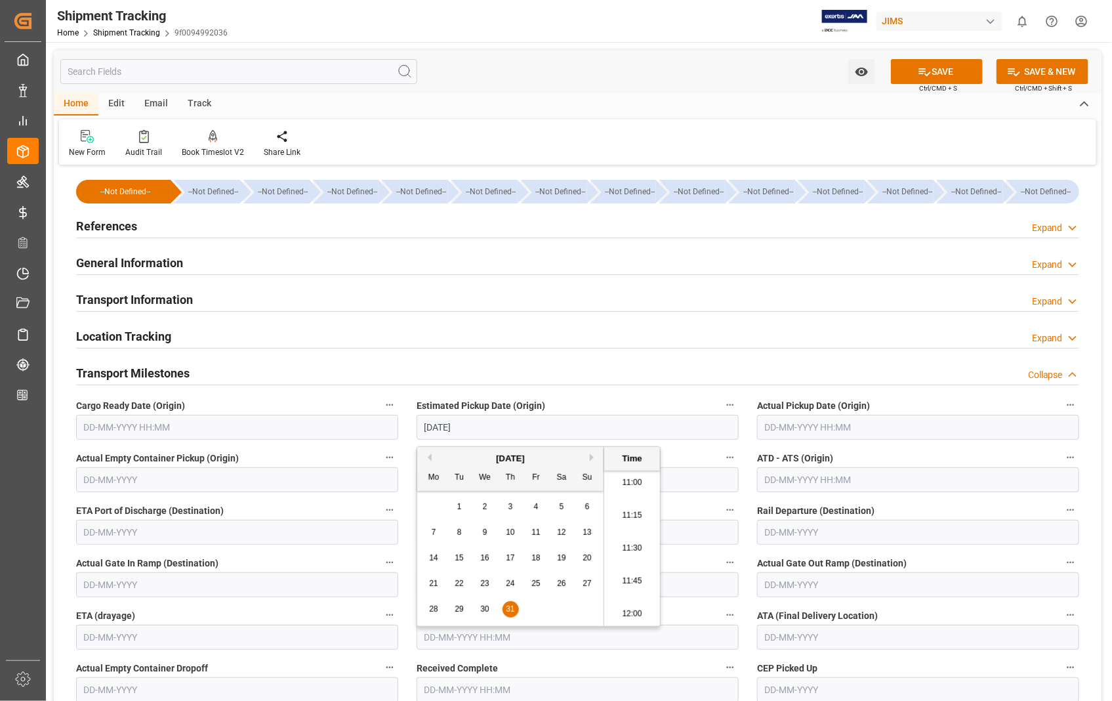
type input "[DATE] 00:00"
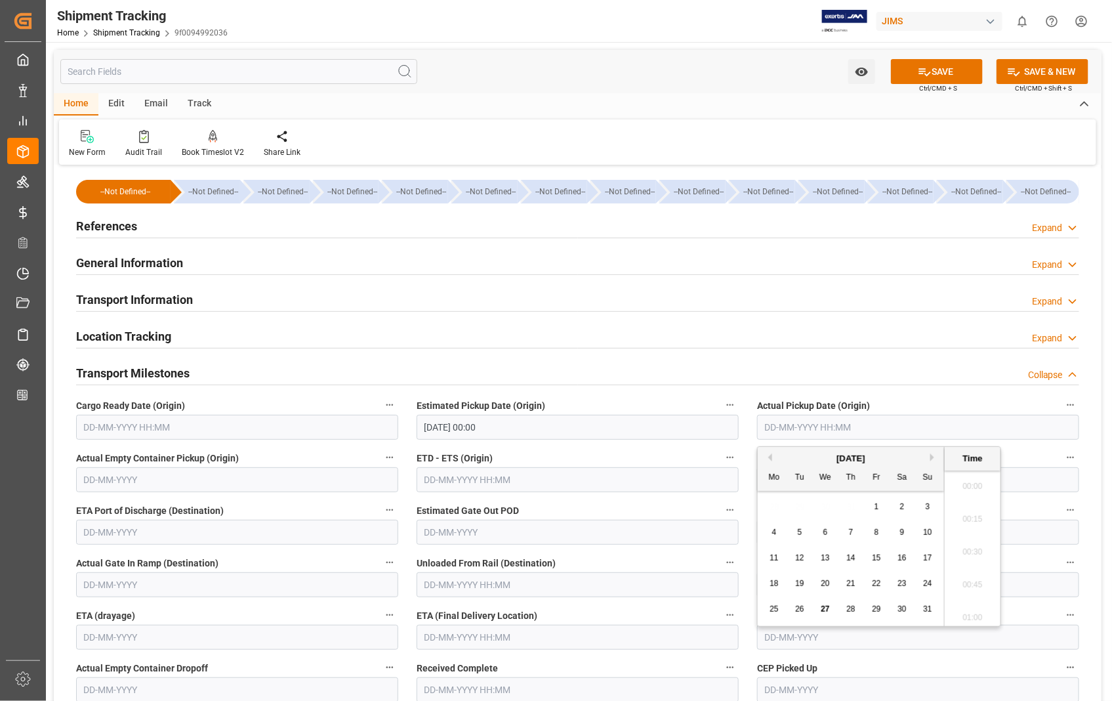
click at [812, 428] on input "text" at bounding box center [918, 427] width 322 height 25
click at [471, 482] on input "text" at bounding box center [578, 479] width 322 height 25
type input "[DATE] 00:00"
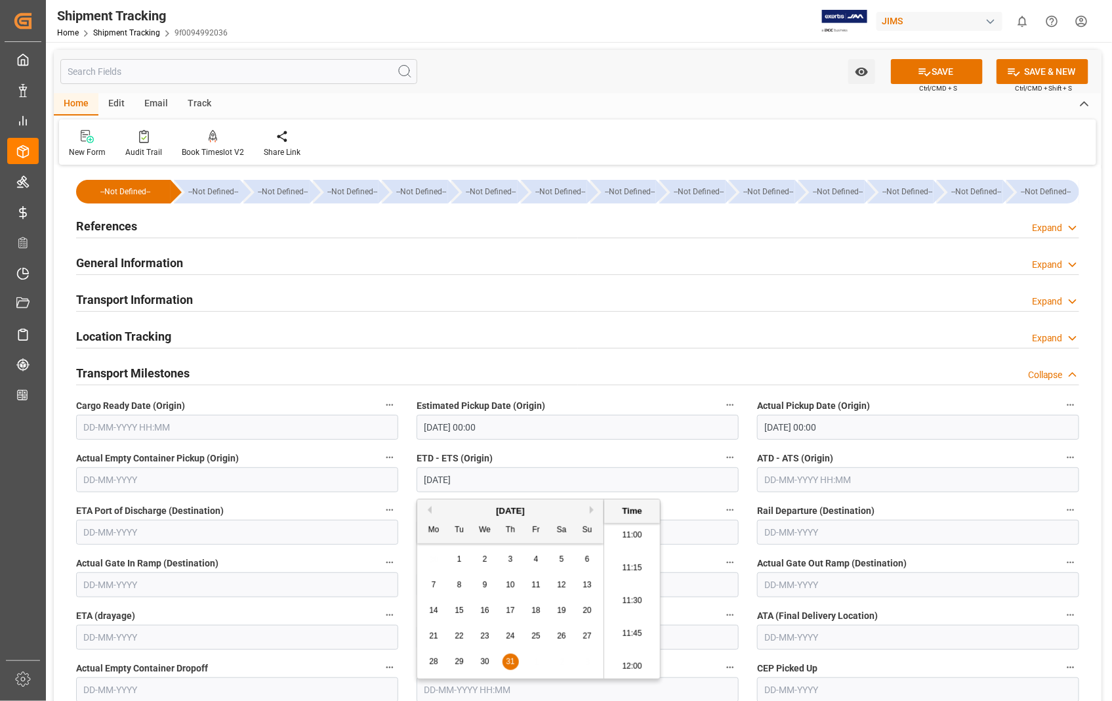
type input "[DATE] 00:00"
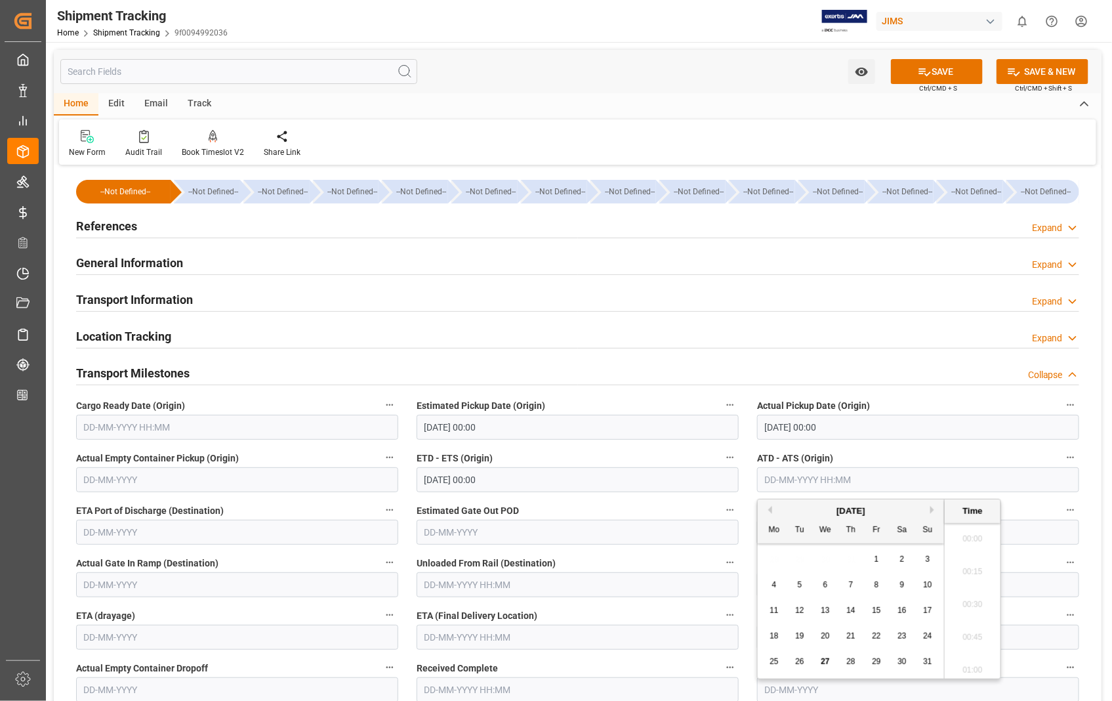
click at [802, 485] on input "text" at bounding box center [918, 479] width 322 height 25
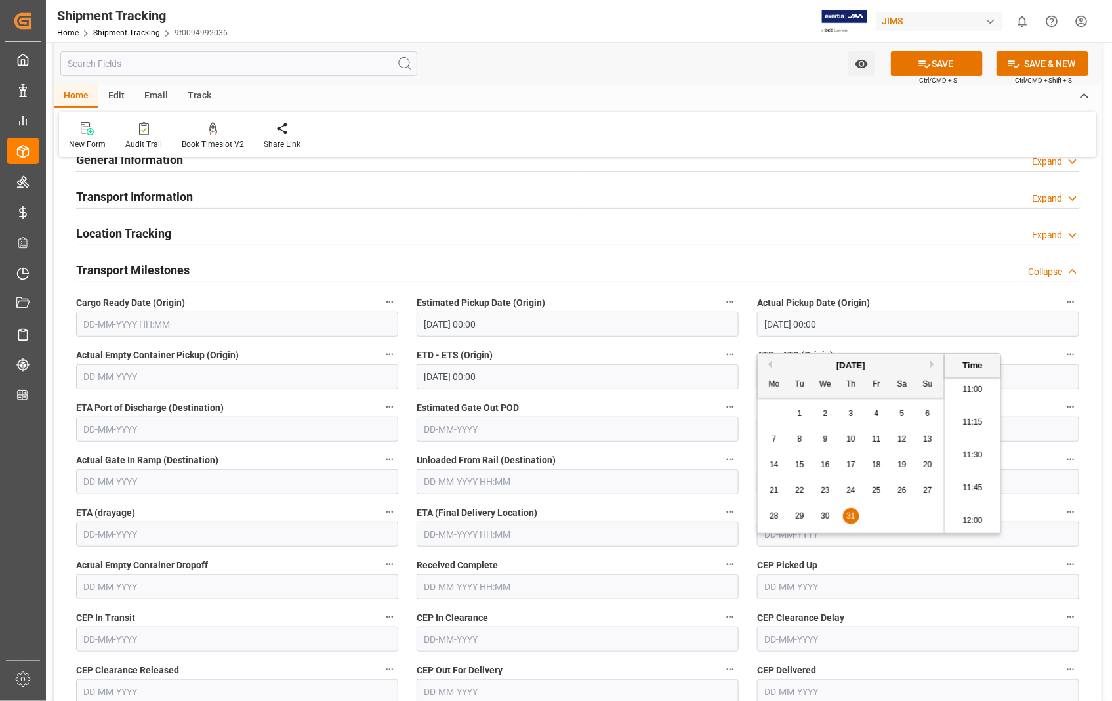
scroll to position [146, 0]
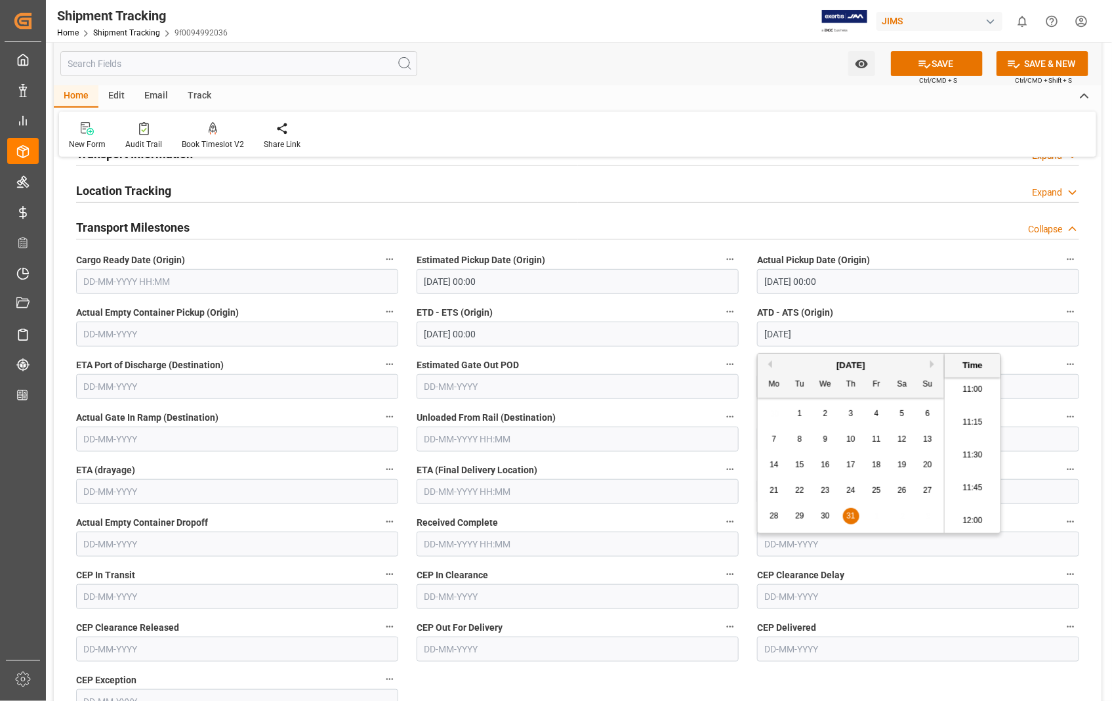
type input "[DATE] 00:00"
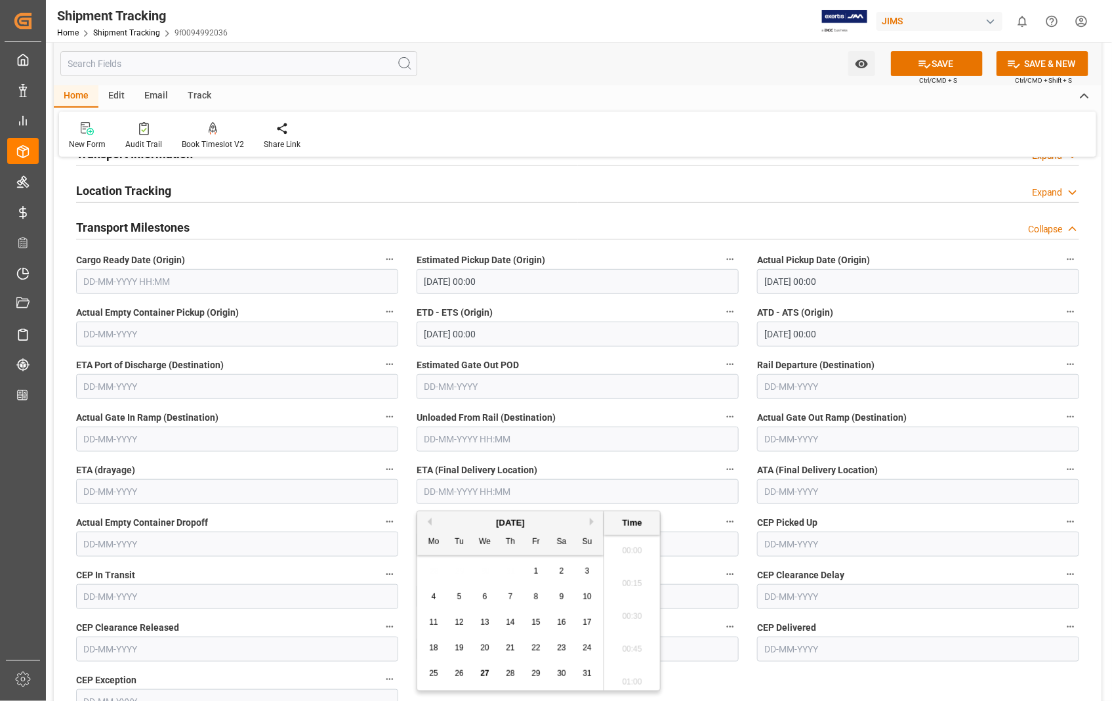
click at [510, 493] on input "text" at bounding box center [578, 491] width 322 height 25
type input "[DATE] 00:00"
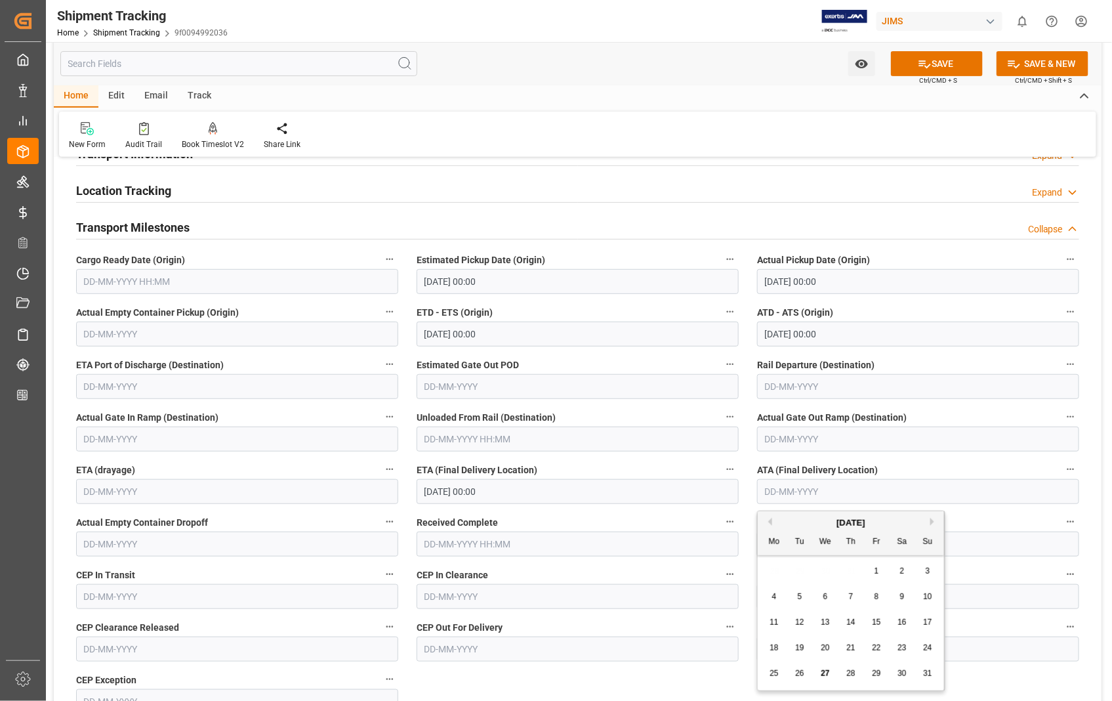
click at [784, 492] on input "text" at bounding box center [918, 491] width 322 height 25
type input "[DATE]"
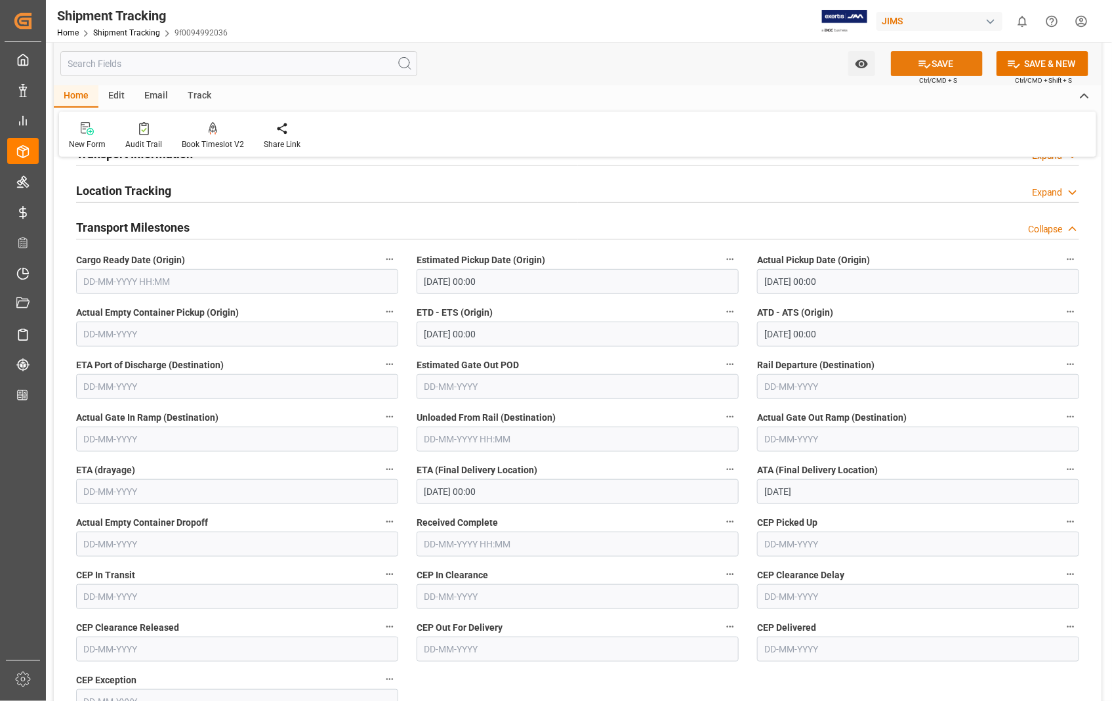
click at [934, 60] on button "SAVE" at bounding box center [937, 63] width 92 height 25
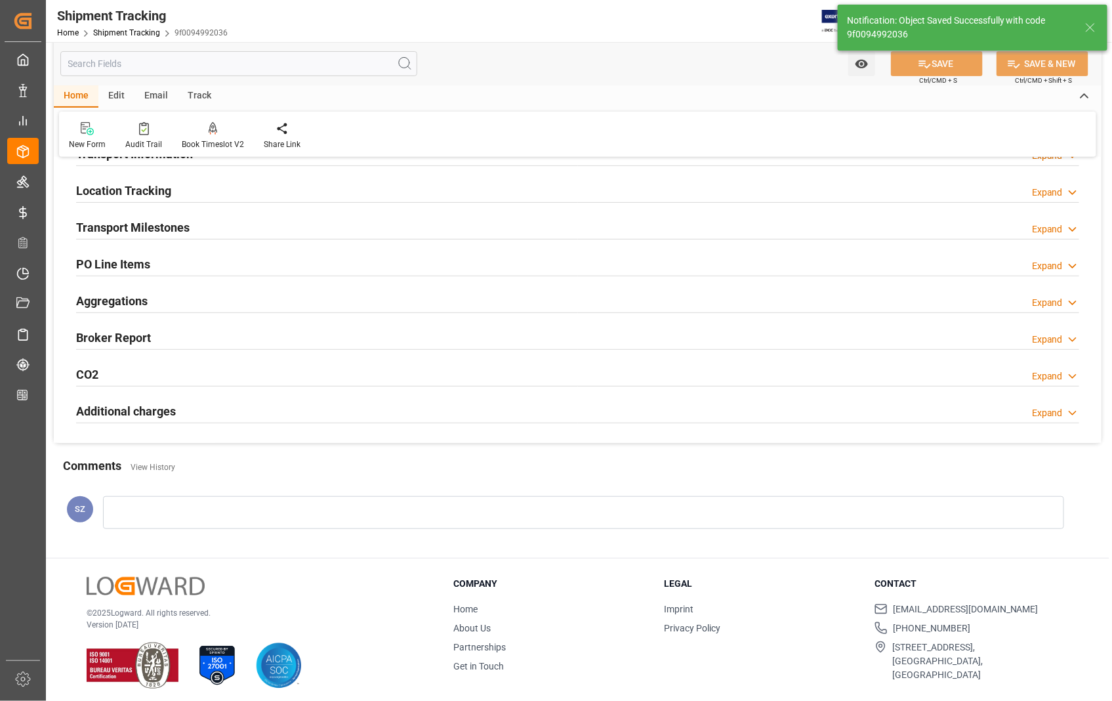
click at [148, 226] on h2 "Transport Milestones" at bounding box center [133, 227] width 114 height 18
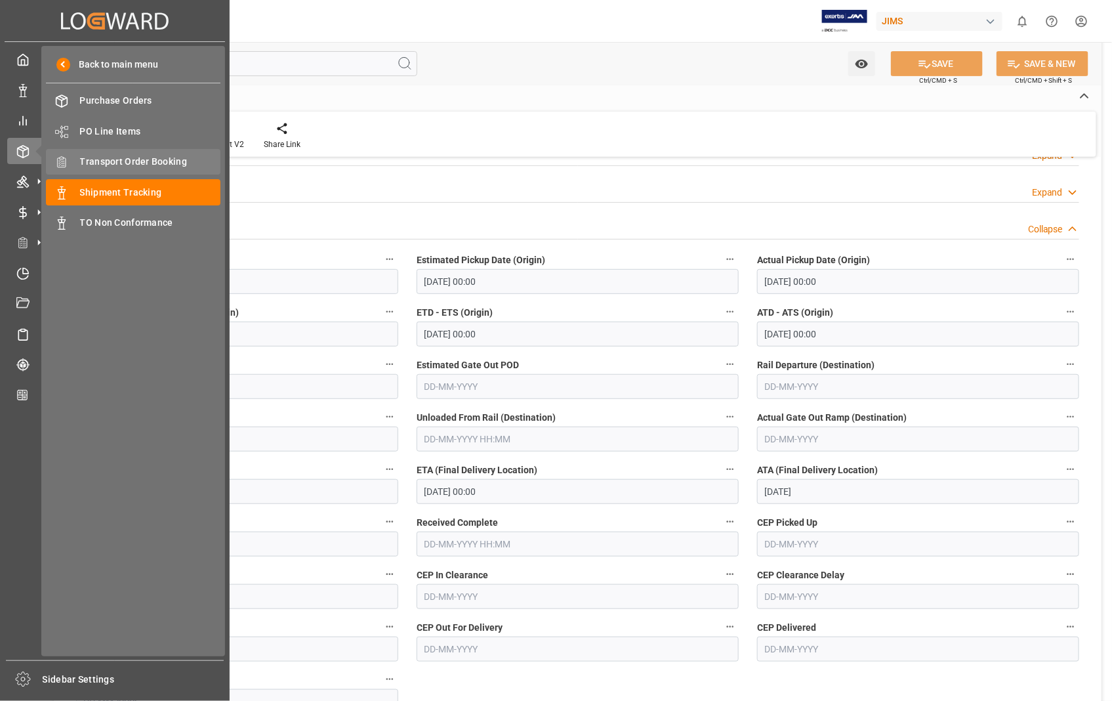
click at [168, 164] on span "Transport Order Booking" at bounding box center [150, 162] width 141 height 14
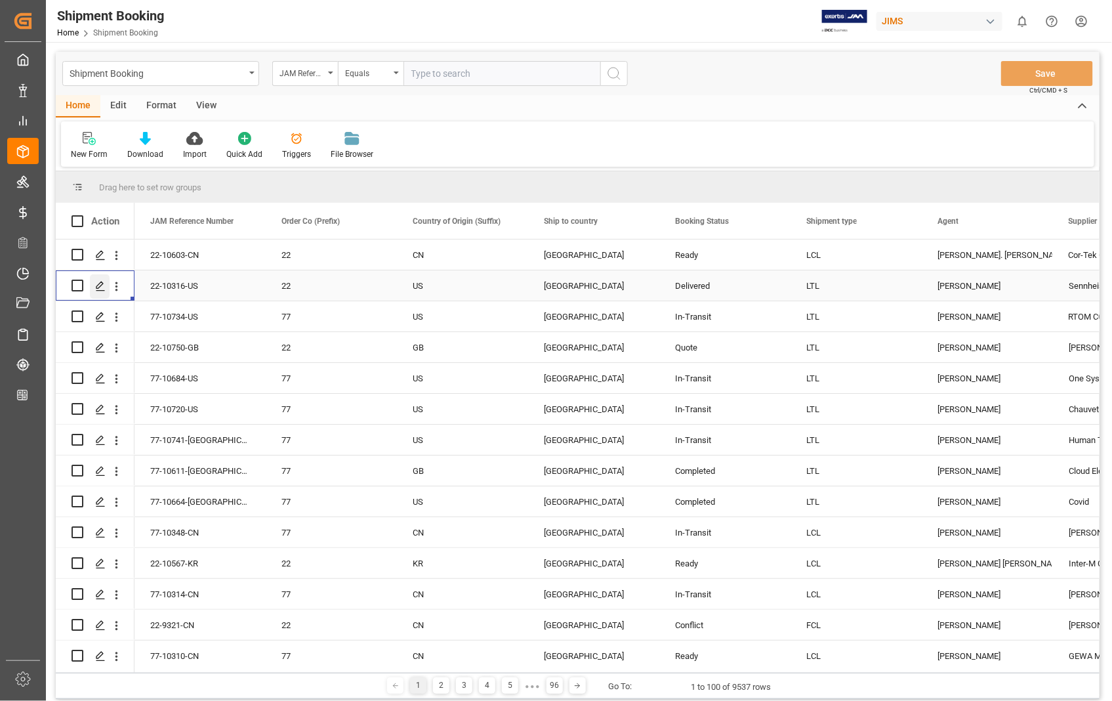
click at [100, 283] on icon "Press SPACE to select this row." at bounding box center [100, 286] width 10 height 10
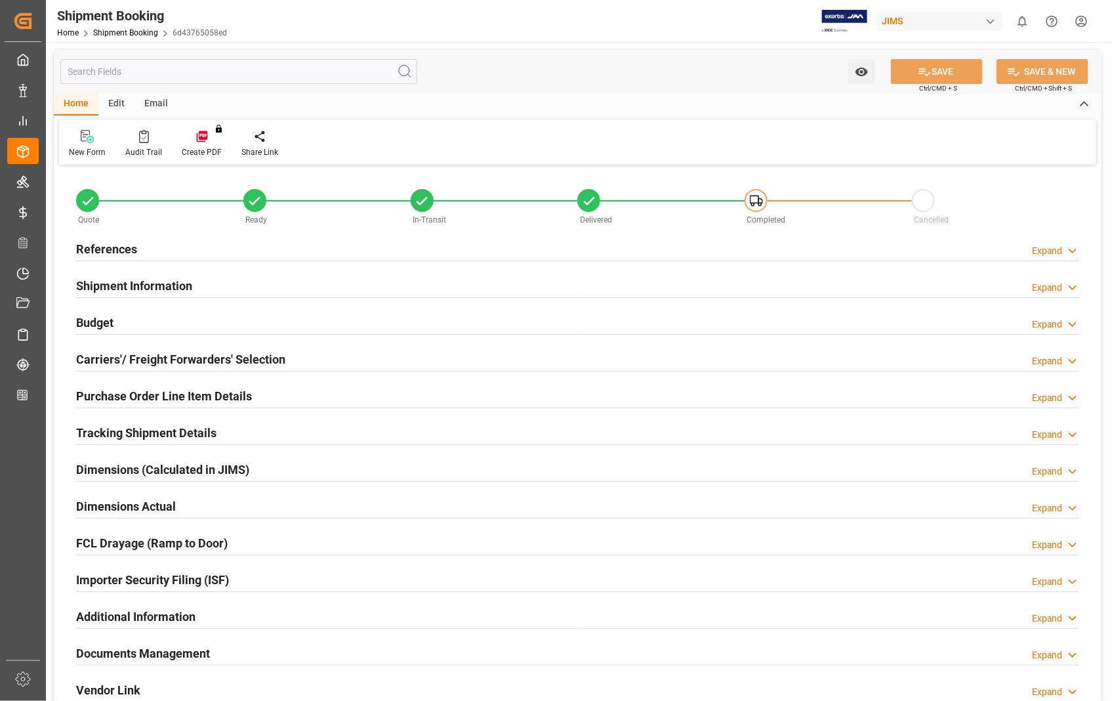
type input "102.1"
type input "9"
type input "0"
click at [106, 503] on h2 "Dimensions Actual" at bounding box center [126, 506] width 100 height 18
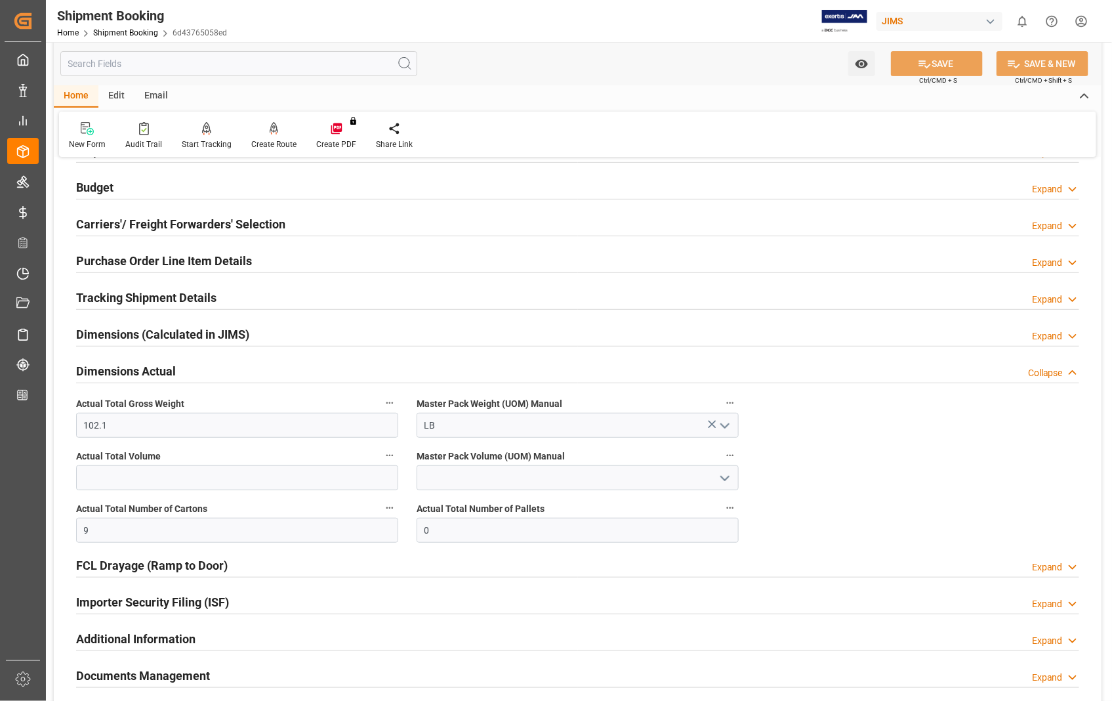
scroll to position [146, 0]
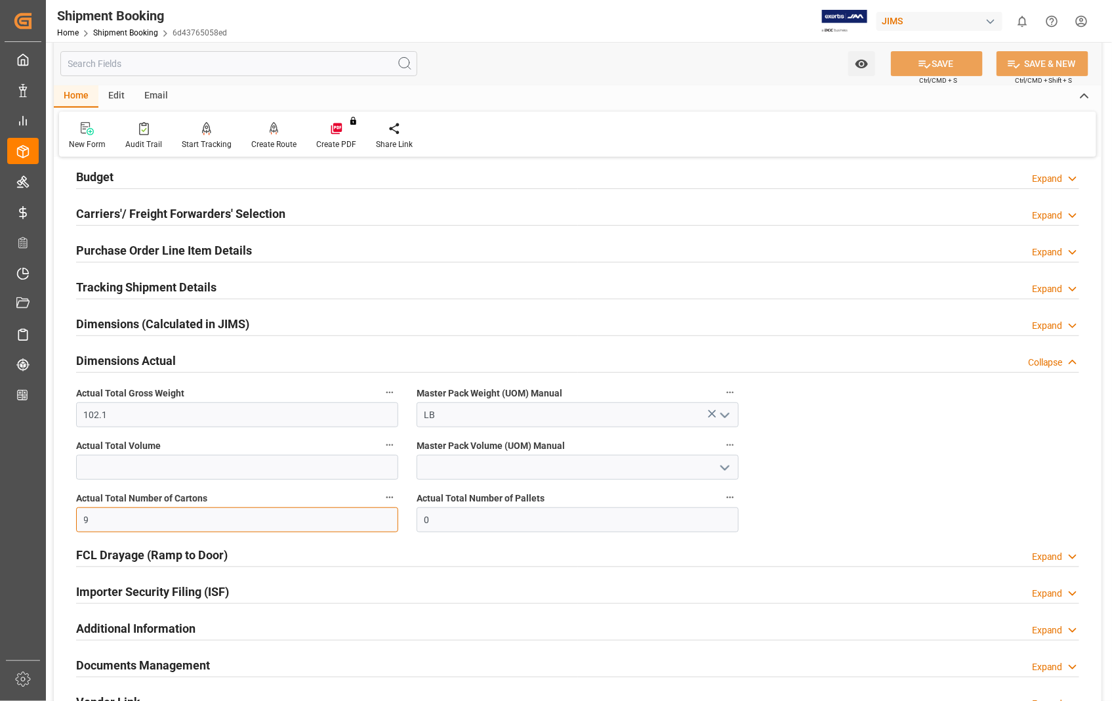
drag, startPoint x: 100, startPoint y: 522, endPoint x: 47, endPoint y: 516, distance: 53.4
click at [47, 516] on div "Watch Option SAVE Ctrl/CMD + S SAVE & NEW Ctrl/CMD + Shift + S Home Edit Email …" at bounding box center [578, 372] width 1064 height 952
type input "8"
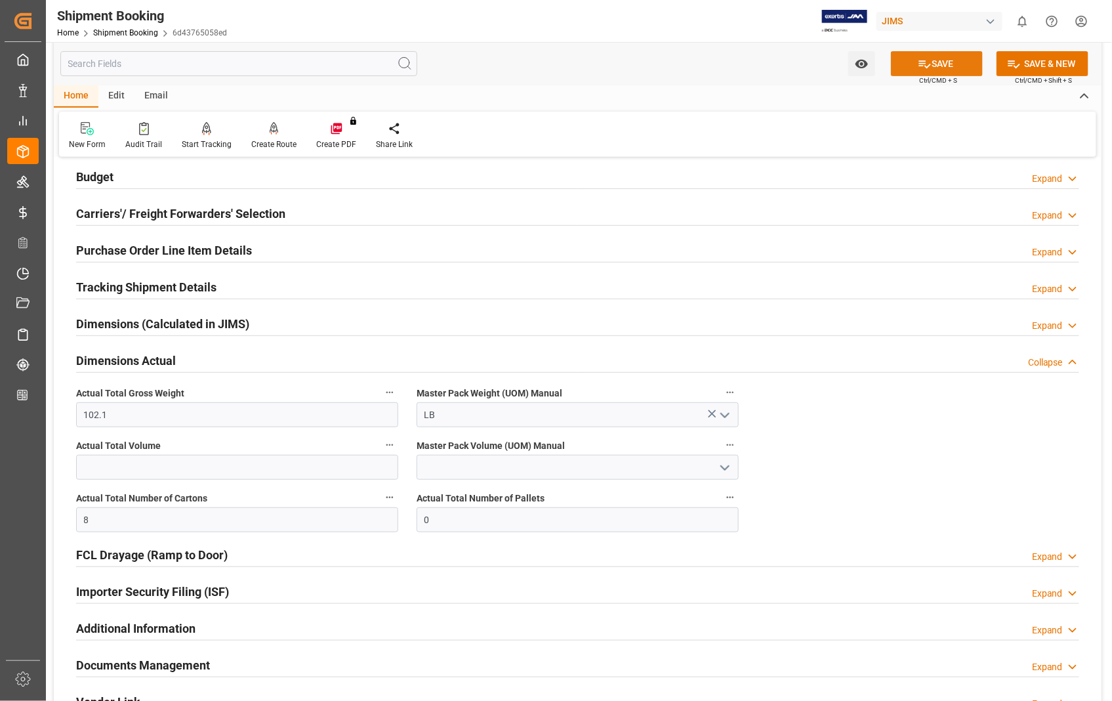
click at [942, 64] on button "SAVE" at bounding box center [937, 63] width 92 height 25
